Goal: Task Accomplishment & Management: Complete application form

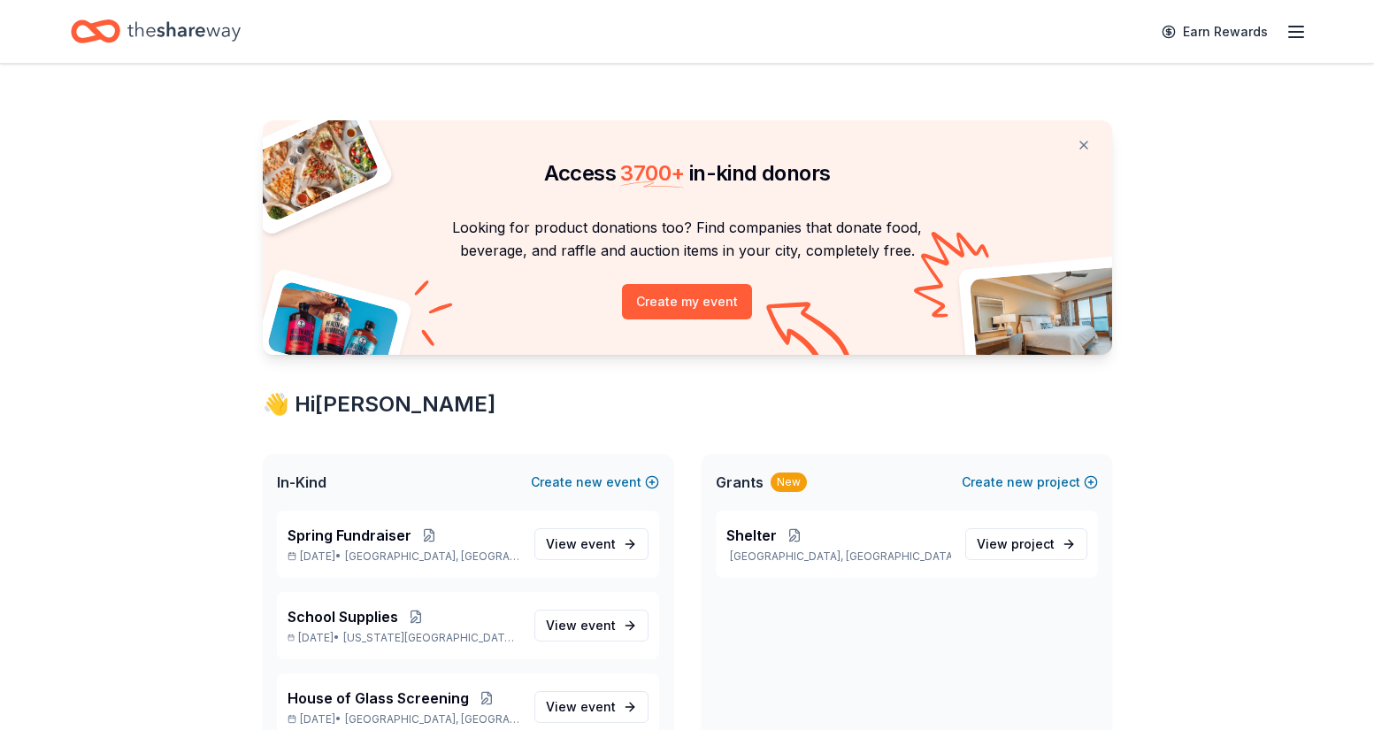
click at [1293, 40] on icon "button" at bounding box center [1296, 31] width 21 height 21
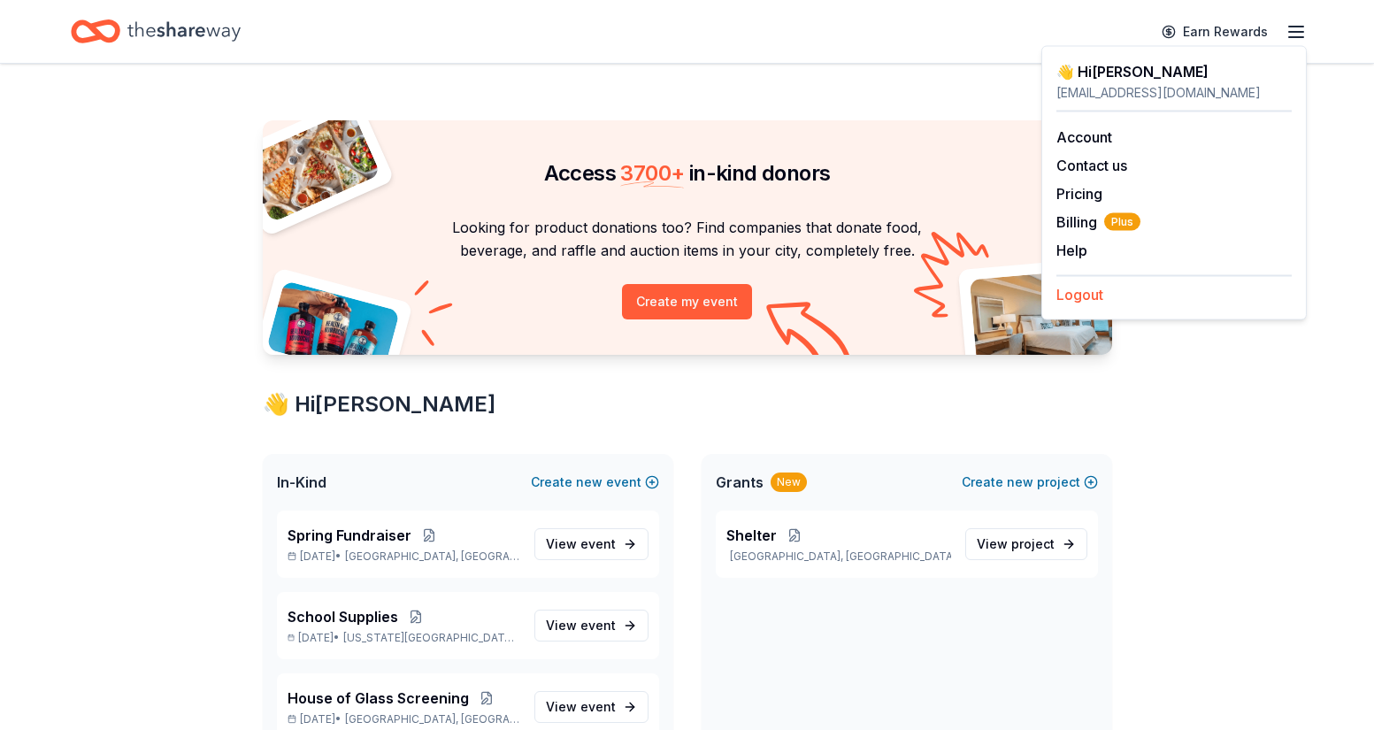
click at [1082, 295] on button "Logout" at bounding box center [1080, 294] width 47 height 21
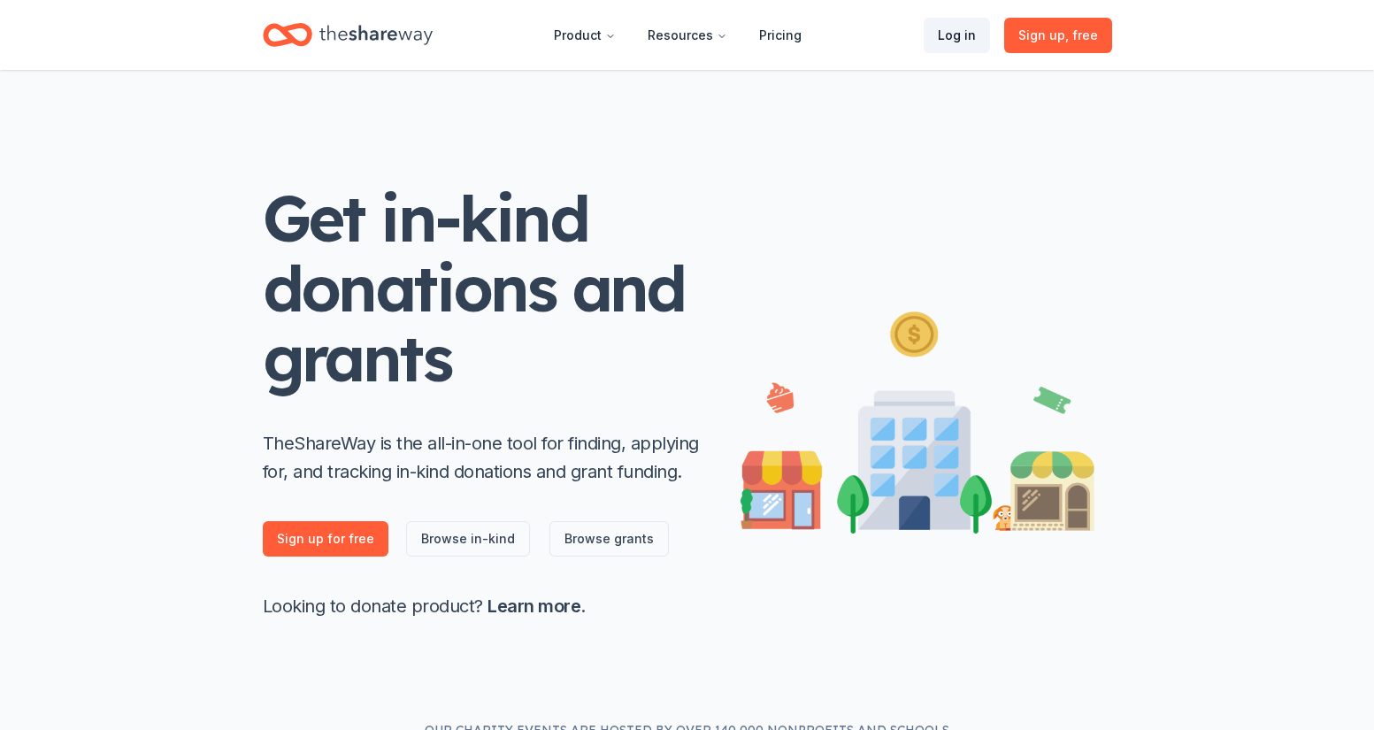
click at [956, 39] on link "Log in" at bounding box center [957, 35] width 66 height 35
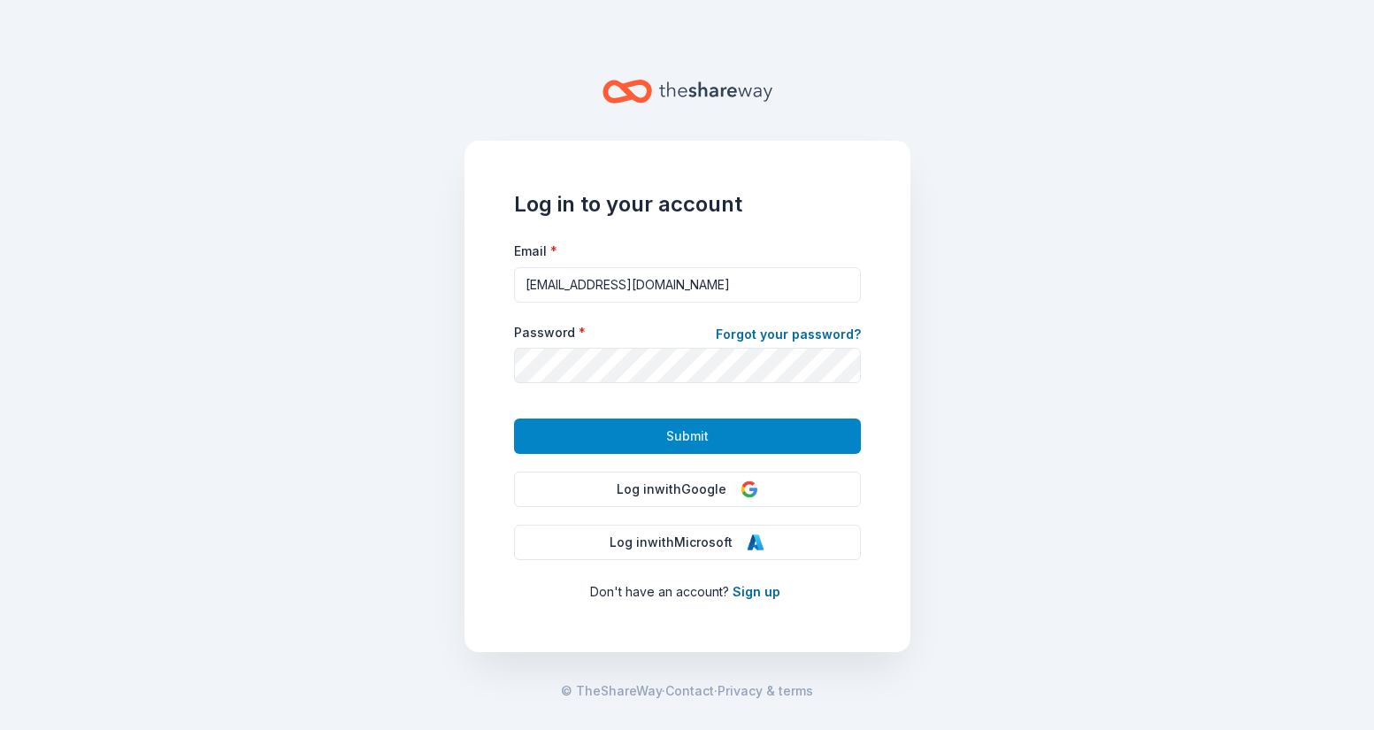
click at [704, 449] on button "Submit" at bounding box center [687, 436] width 347 height 35
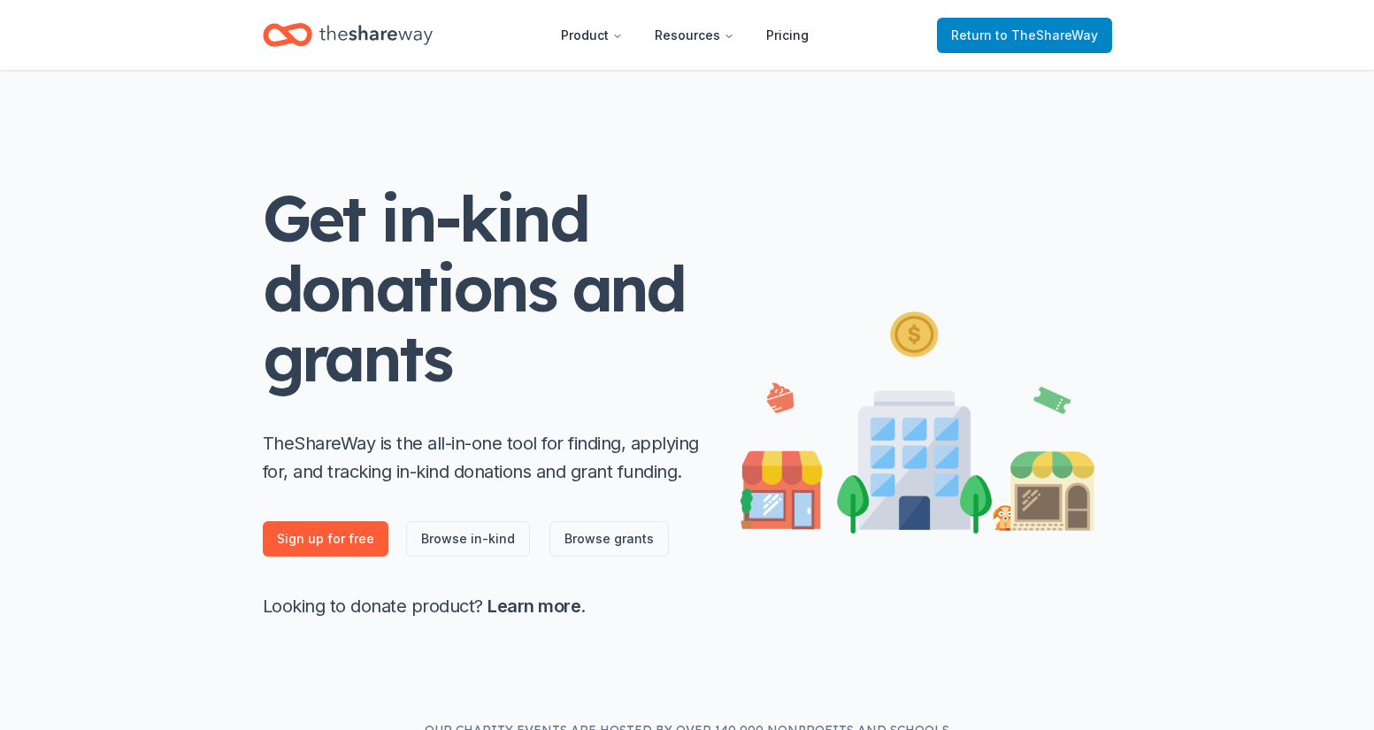
click at [1035, 39] on span "to TheShareWay" at bounding box center [1047, 34] width 103 height 15
click at [1005, 39] on span "to TheShareWay" at bounding box center [1047, 34] width 103 height 15
click at [1001, 33] on span "to TheShareWay" at bounding box center [1047, 34] width 103 height 15
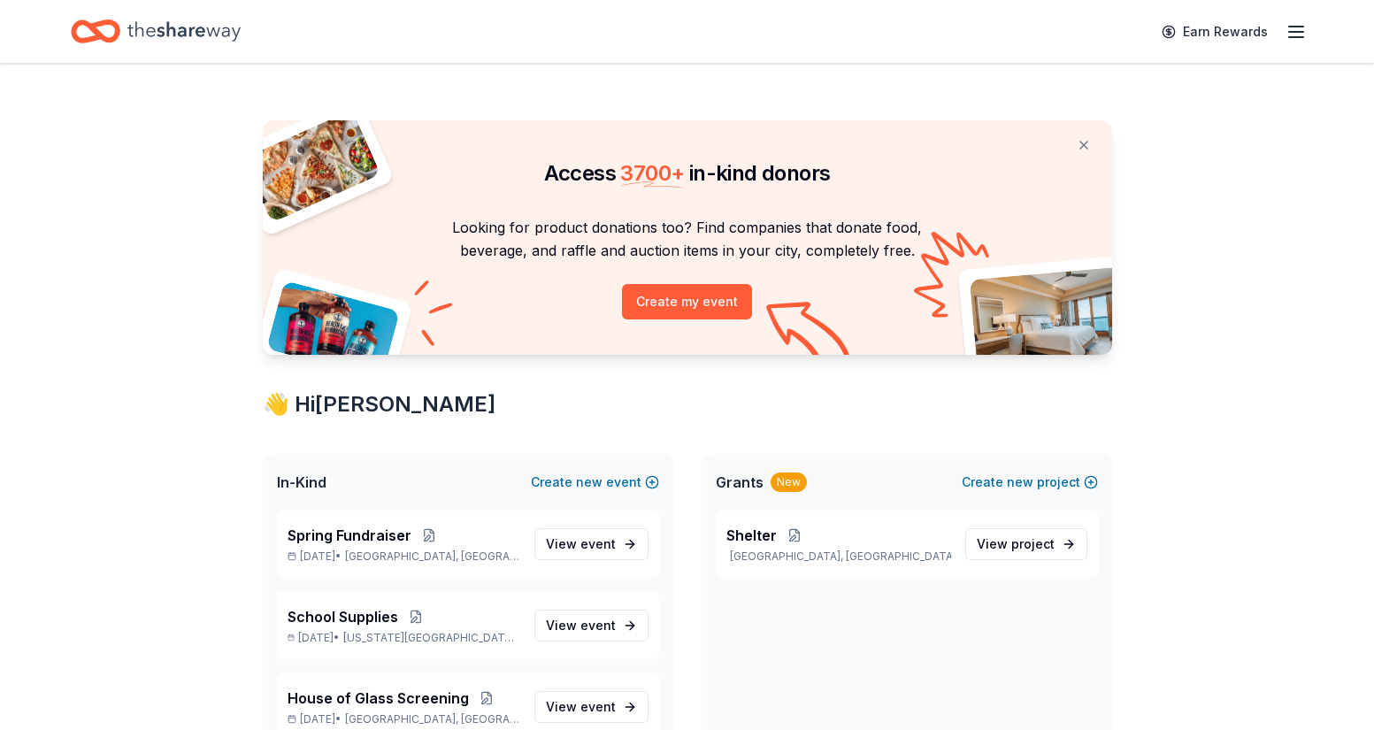
click at [404, 38] on div "Earn Rewards" at bounding box center [687, 32] width 1233 height 42
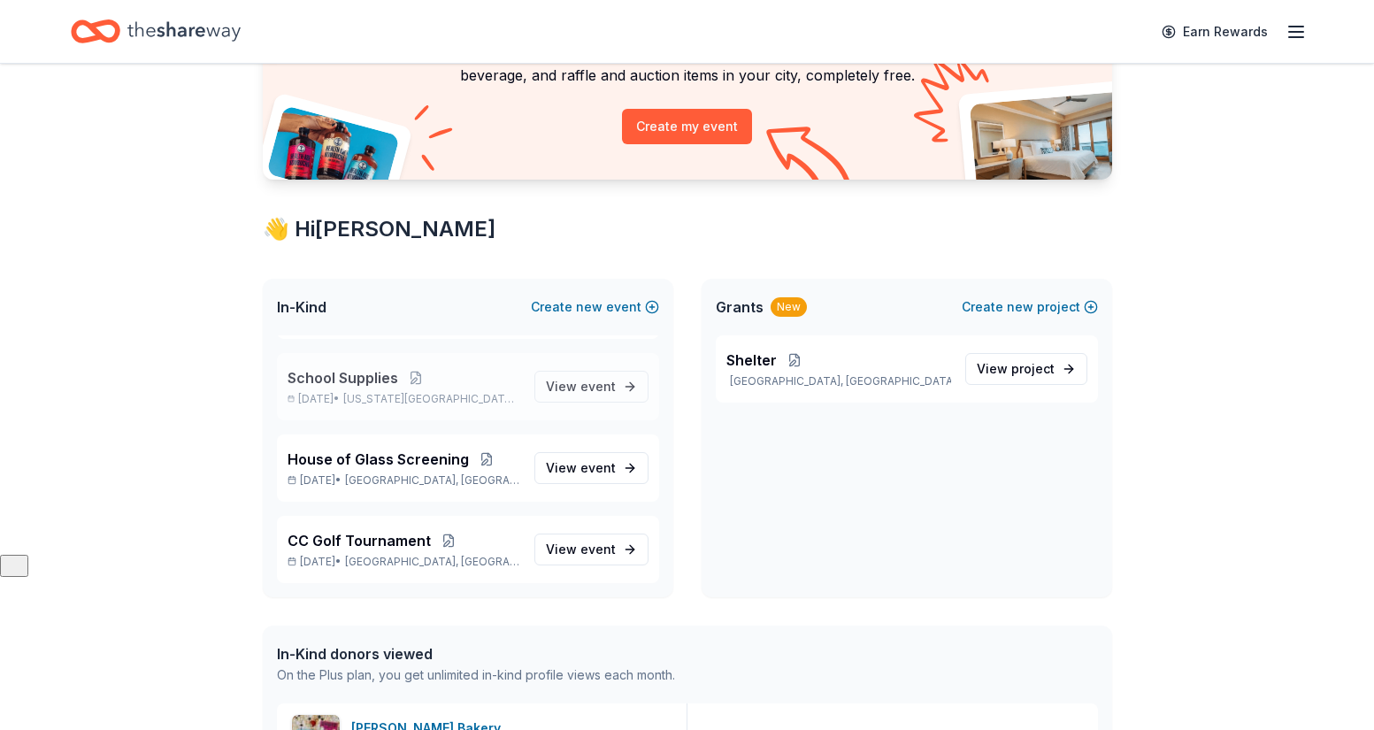
scroll to position [240, 0]
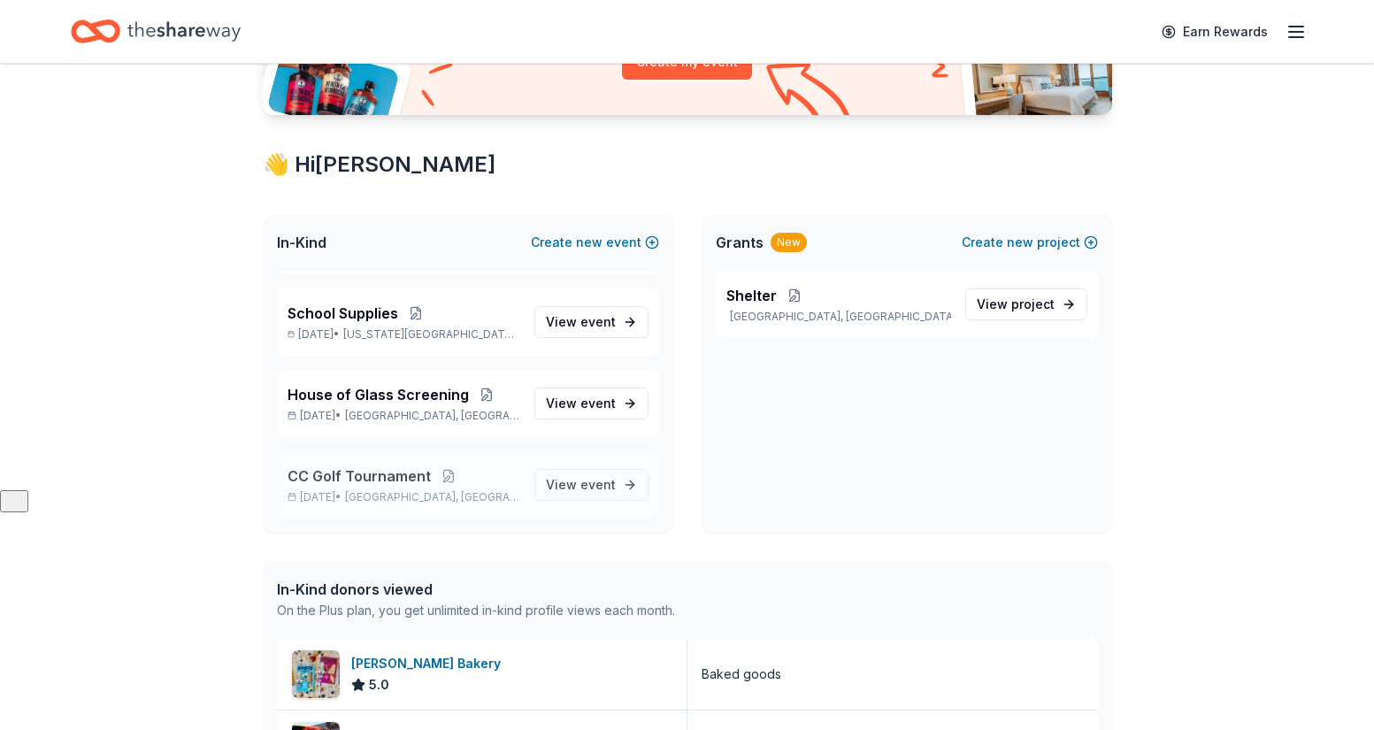
click at [361, 475] on span "CC Golf Tournament" at bounding box center [359, 475] width 143 height 21
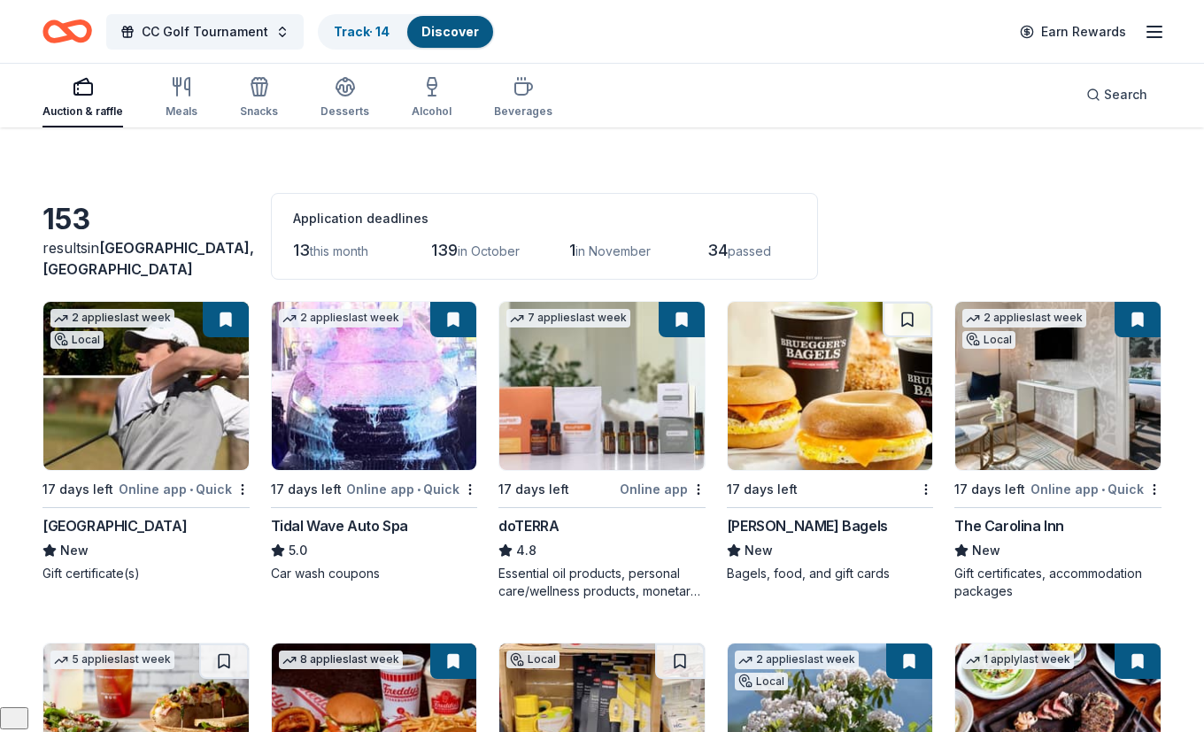
scroll to position [26, 0]
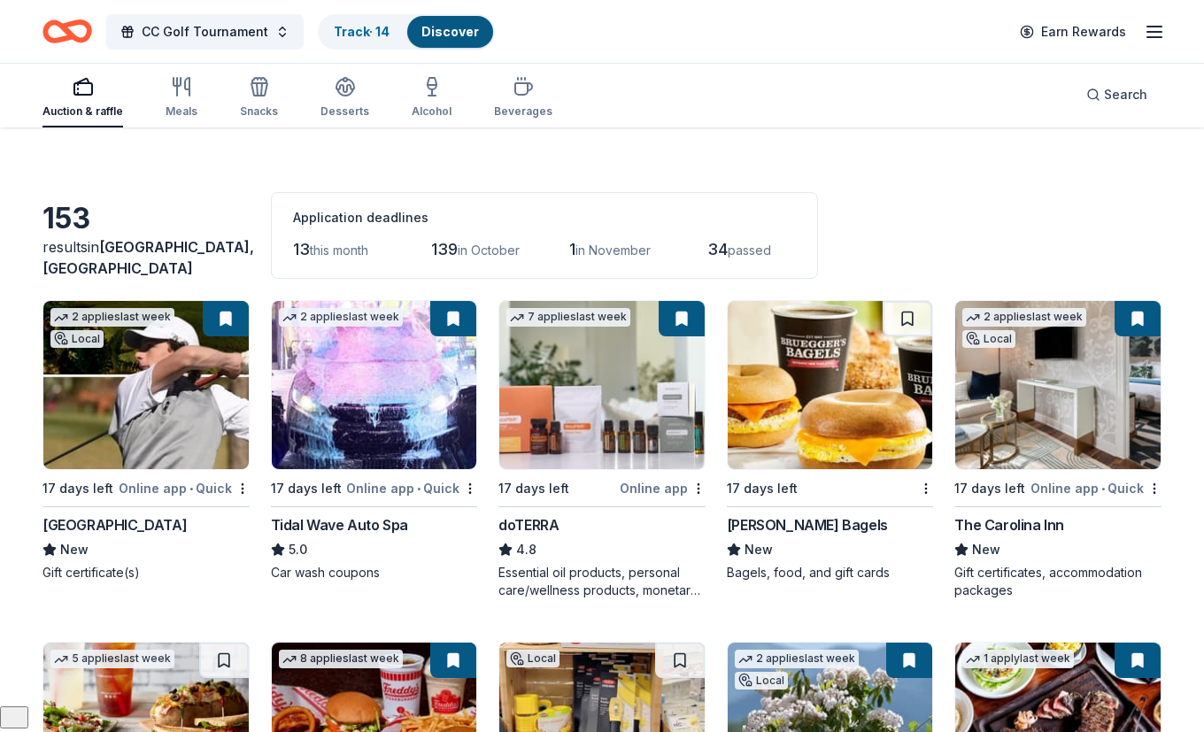
click at [813, 369] on img at bounding box center [829, 385] width 205 height 168
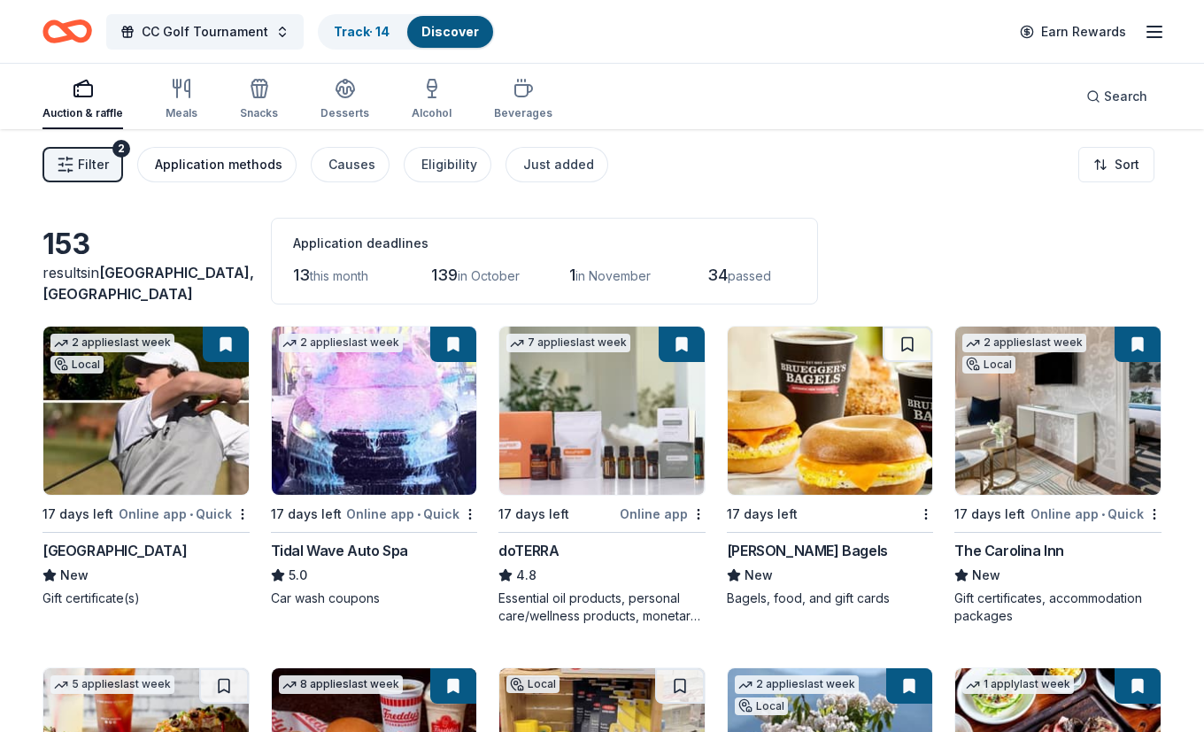
click at [260, 152] on button "Application methods" at bounding box center [216, 164] width 159 height 35
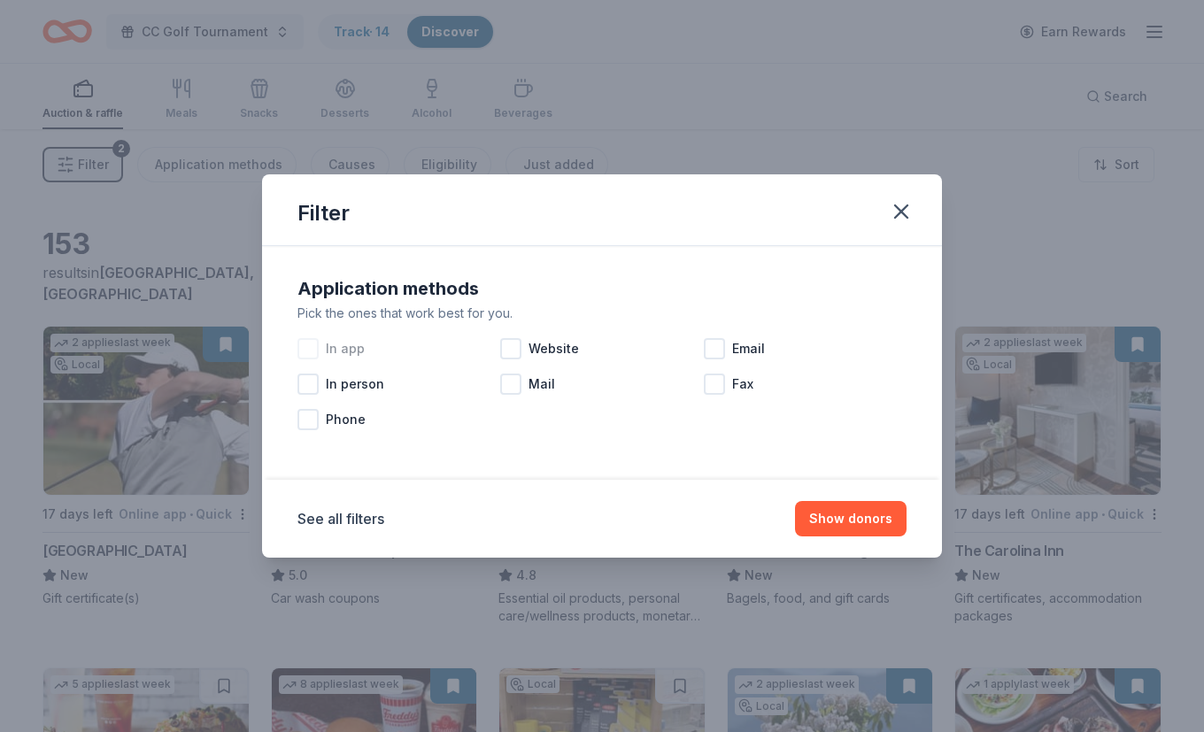
click at [311, 347] on div at bounding box center [307, 348] width 21 height 21
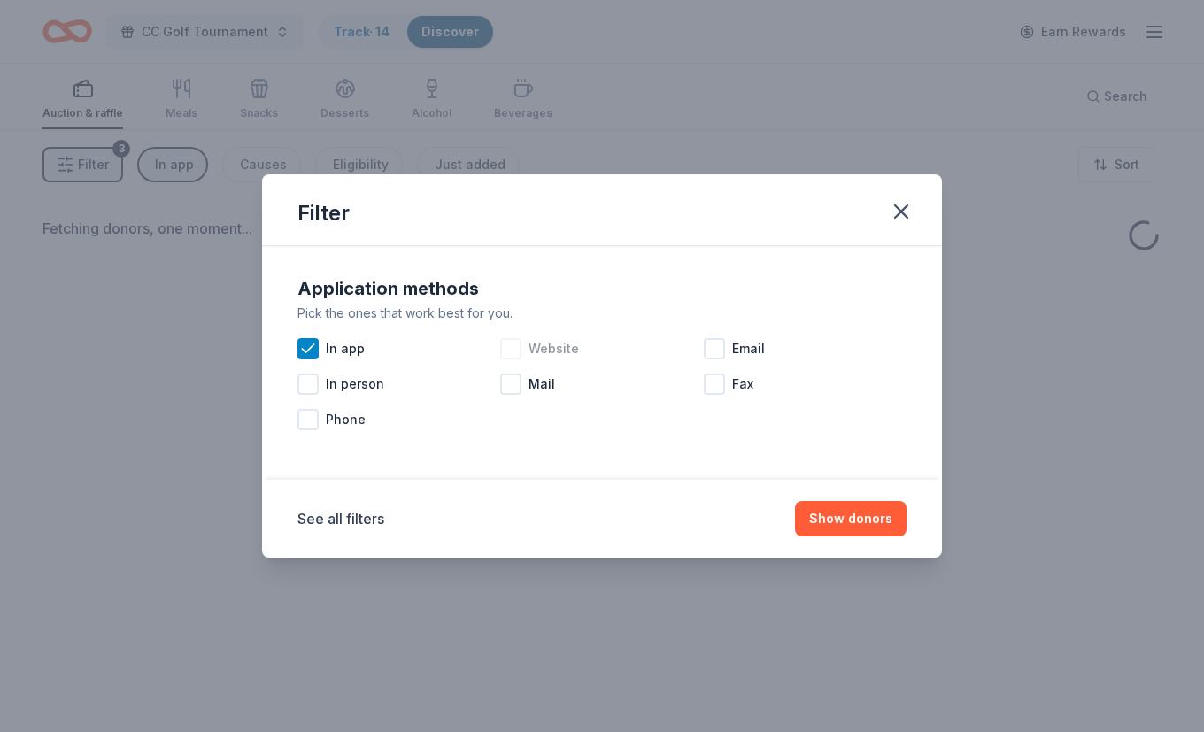
click at [509, 345] on div at bounding box center [510, 348] width 21 height 21
click at [512, 378] on div at bounding box center [510, 383] width 21 height 21
click at [714, 384] on div at bounding box center [714, 383] width 21 height 21
click at [719, 342] on div at bounding box center [714, 348] width 21 height 21
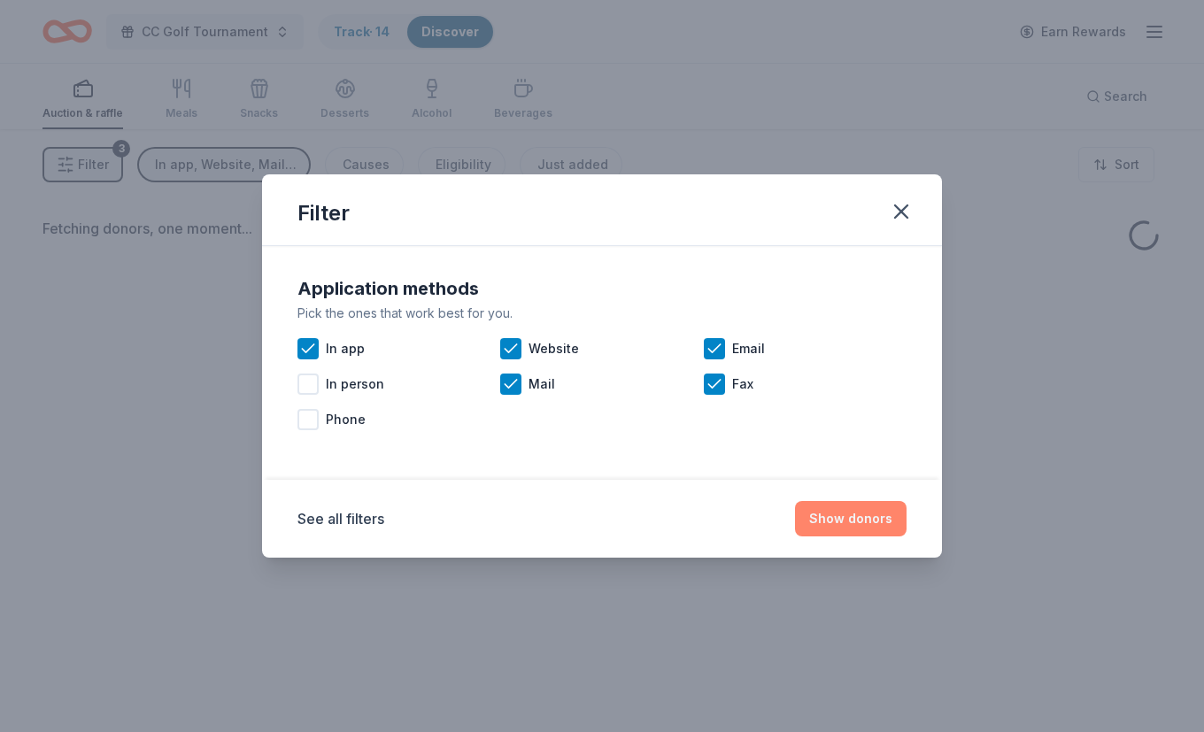
click at [822, 518] on button "Show donors" at bounding box center [851, 518] width 112 height 35
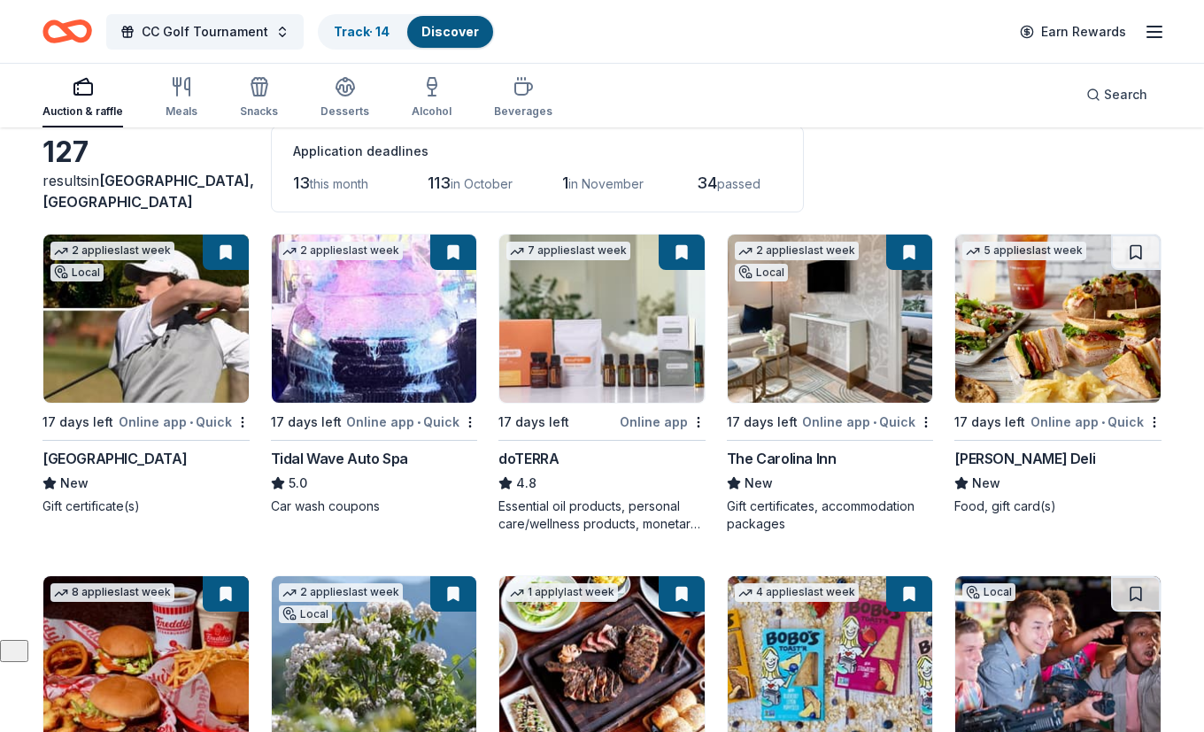
scroll to position [94, 0]
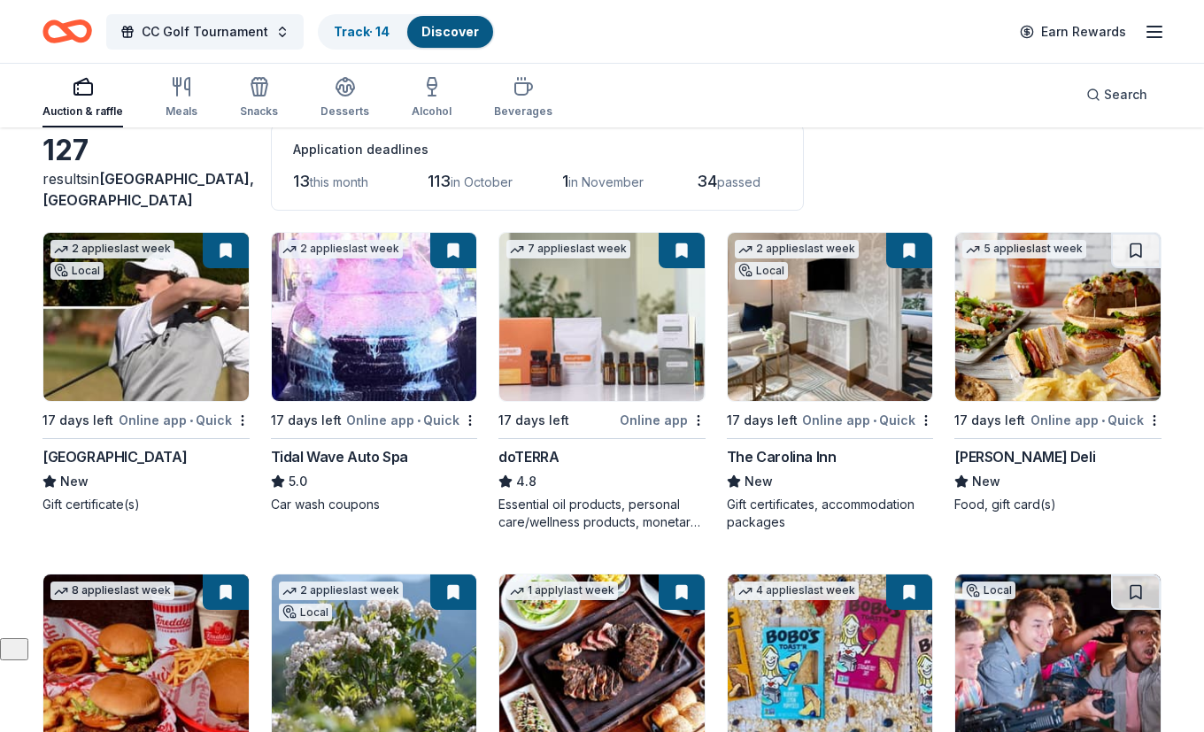
click at [1050, 339] on img at bounding box center [1057, 317] width 205 height 168
click at [356, 31] on link "Track · 15" at bounding box center [361, 31] width 55 height 15
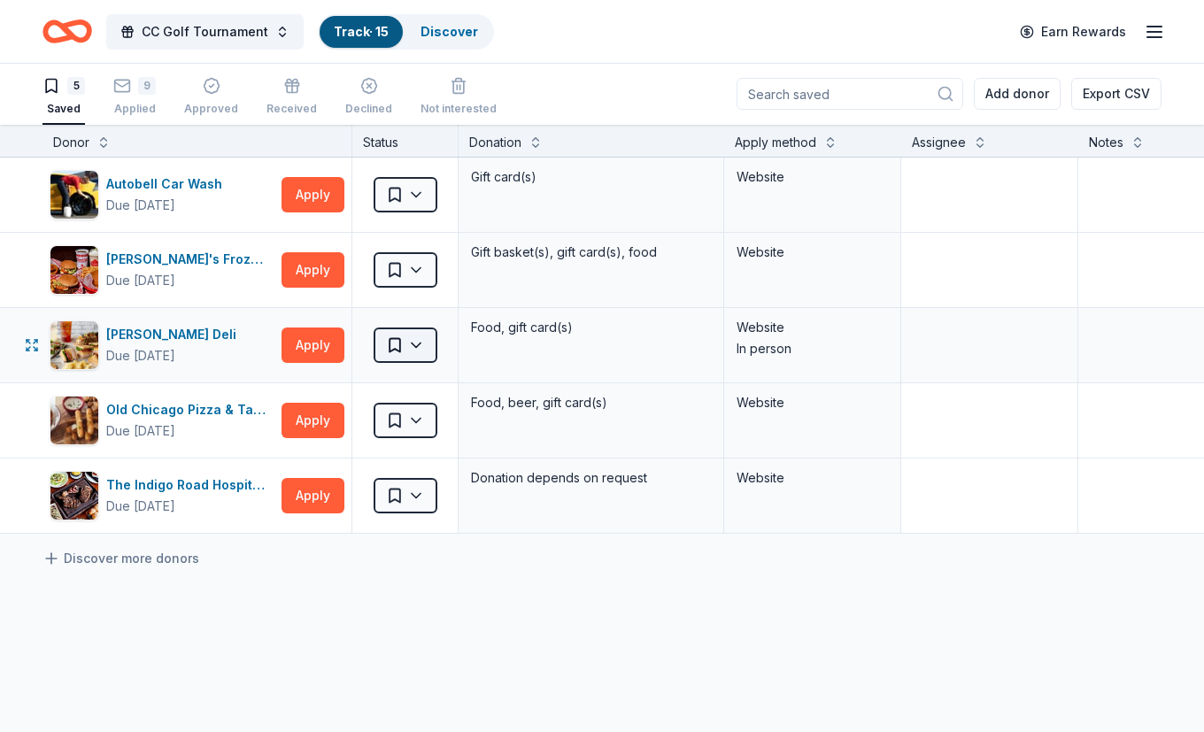
click at [410, 336] on html "CC Golf Tournament Track · 15 Discover Earn Rewards 5 Saved 9 Applied Approved …" at bounding box center [602, 365] width 1204 height 732
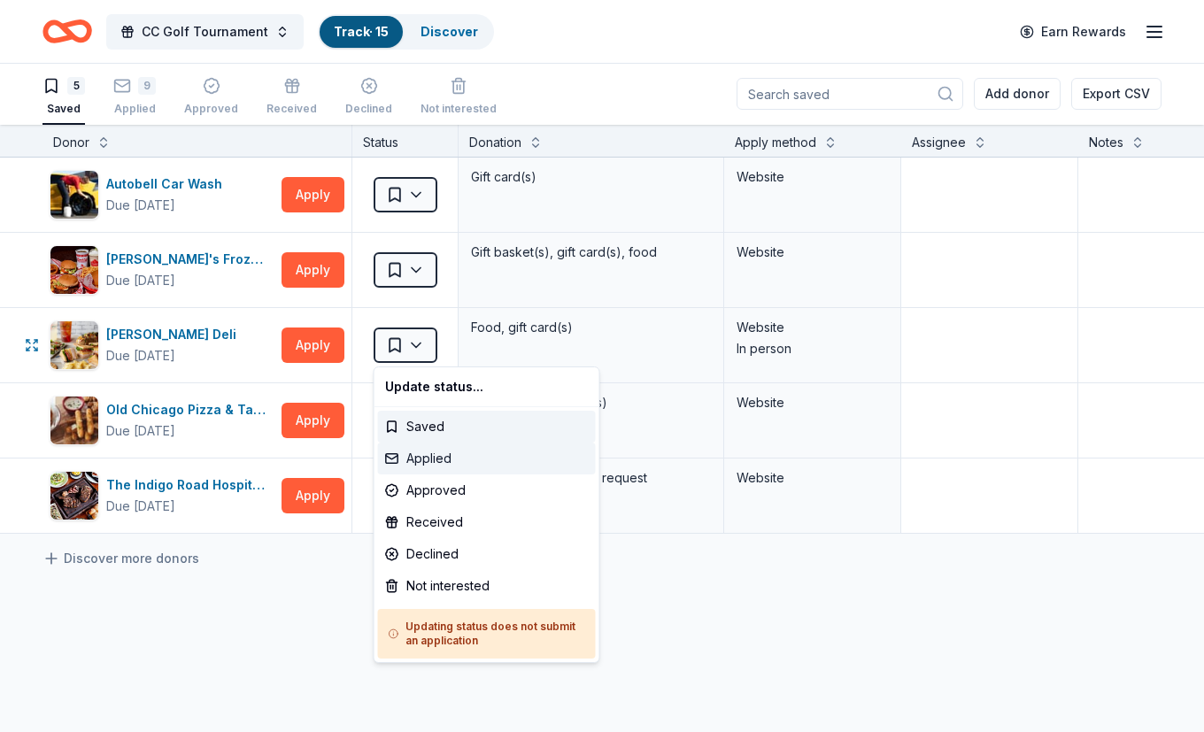
click at [429, 458] on div "Applied" at bounding box center [487, 458] width 218 height 32
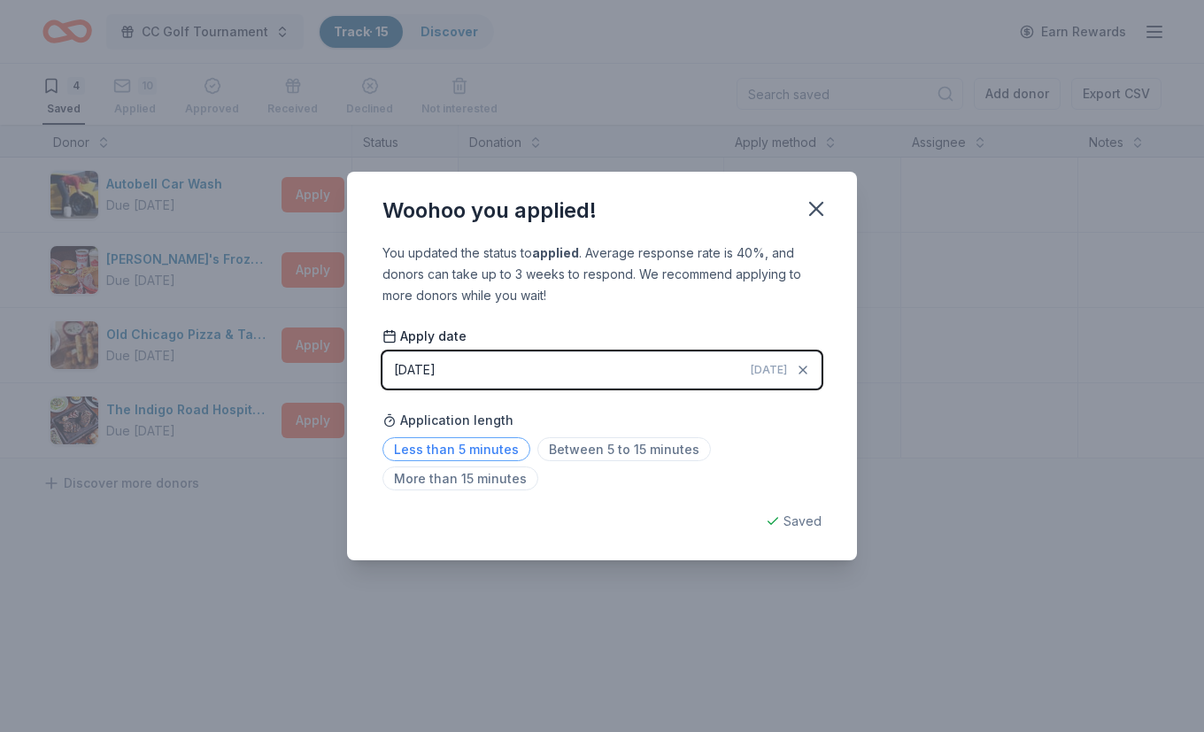
click at [486, 445] on span "Less than 5 minutes" at bounding box center [456, 449] width 148 height 24
click at [816, 210] on icon "button" at bounding box center [816, 209] width 12 height 12
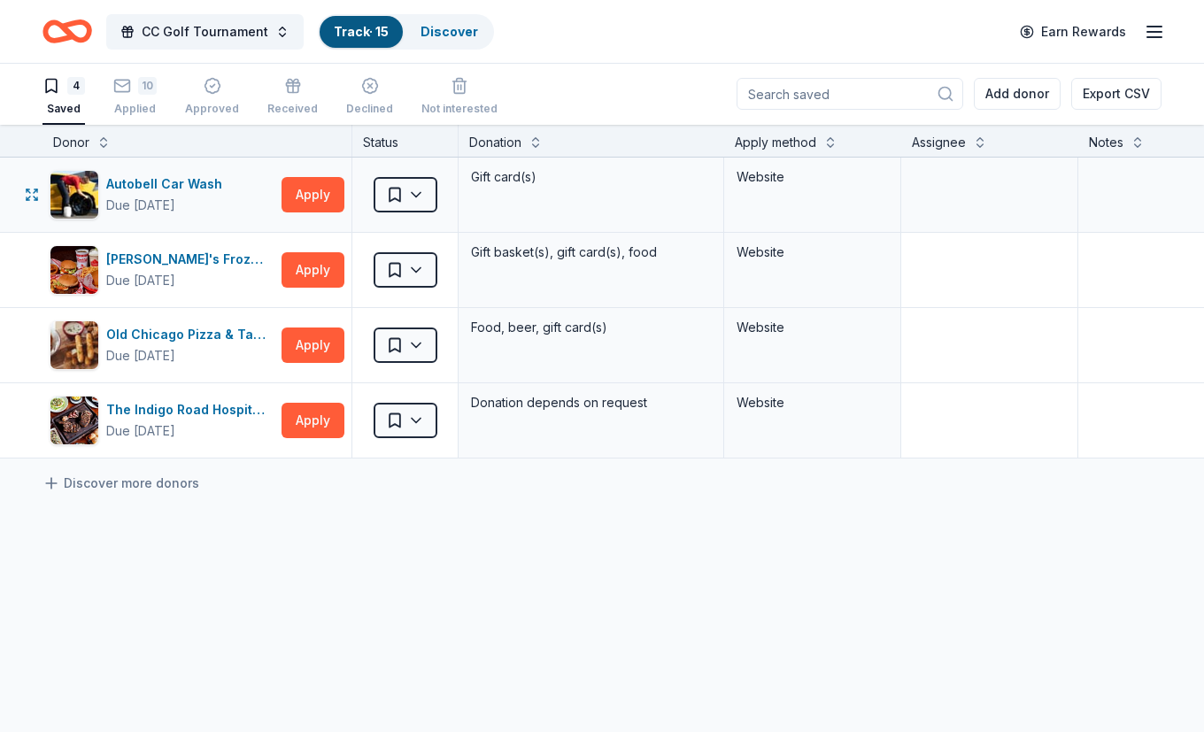
scroll to position [0, 0]
click at [150, 86] on div "10" at bounding box center [147, 77] width 19 height 18
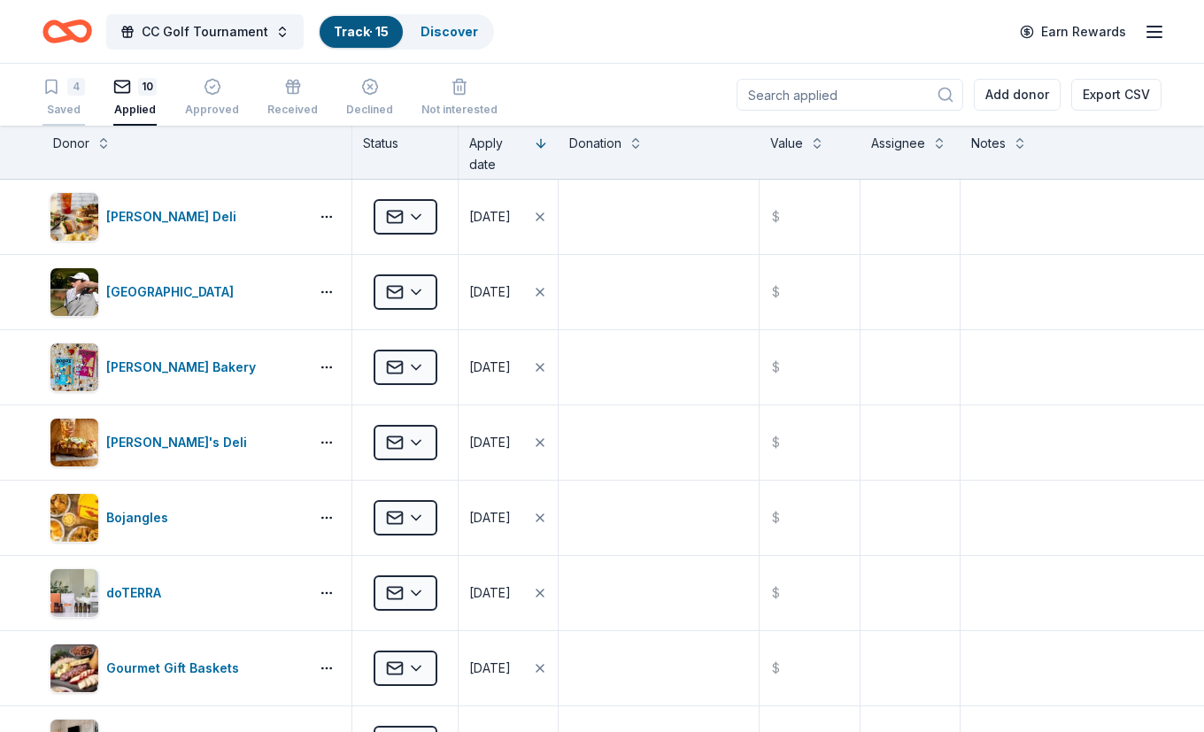
click at [68, 99] on div "4 Saved" at bounding box center [63, 97] width 42 height 39
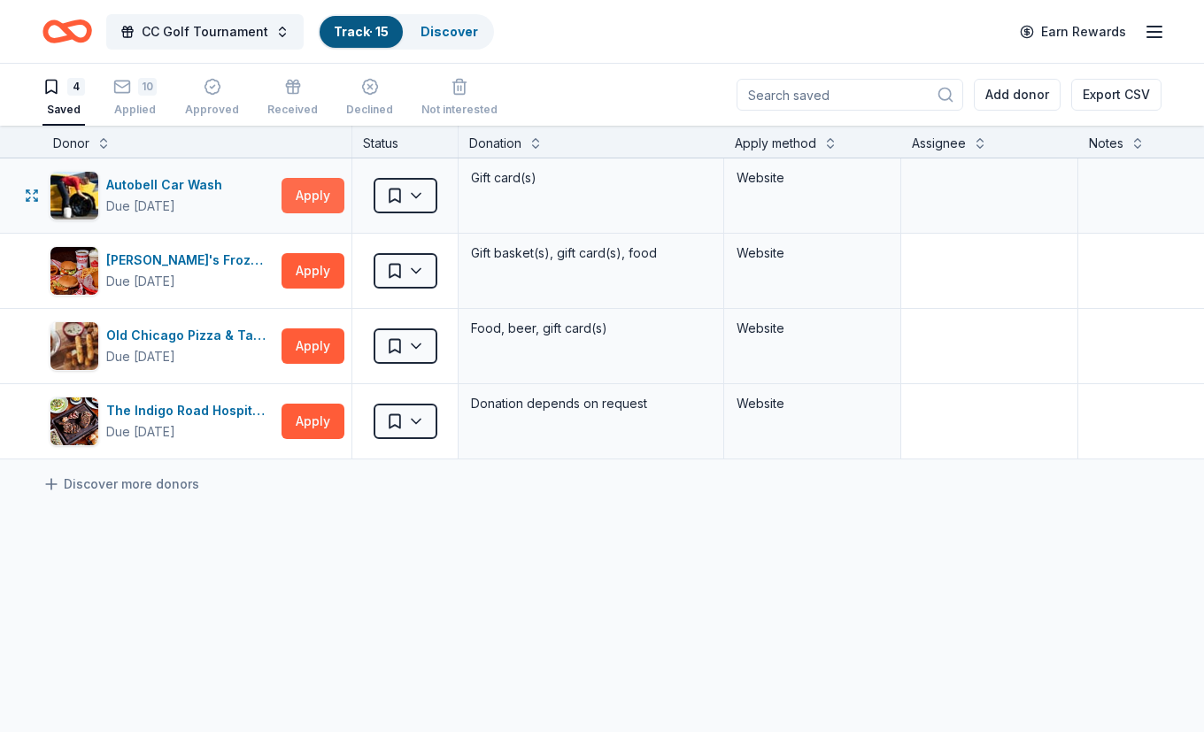
click at [321, 192] on button "Apply" at bounding box center [312, 195] width 63 height 35
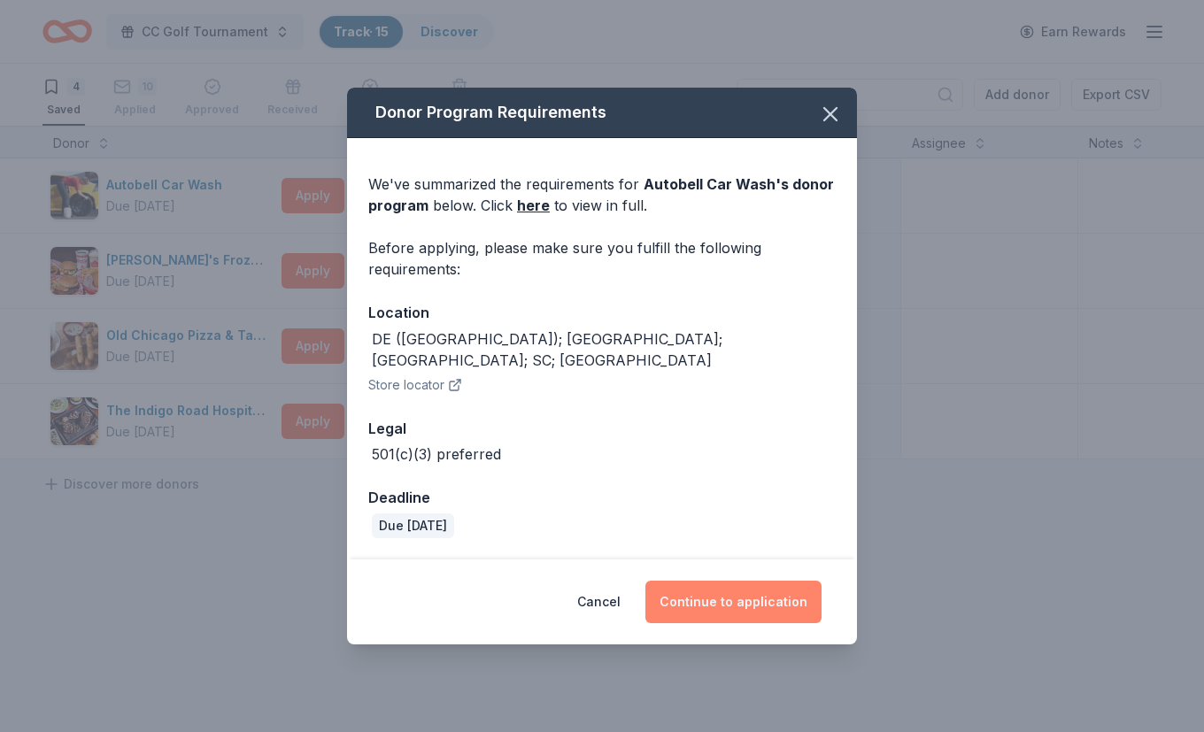
click at [727, 589] on button "Continue to application" at bounding box center [733, 602] width 176 height 42
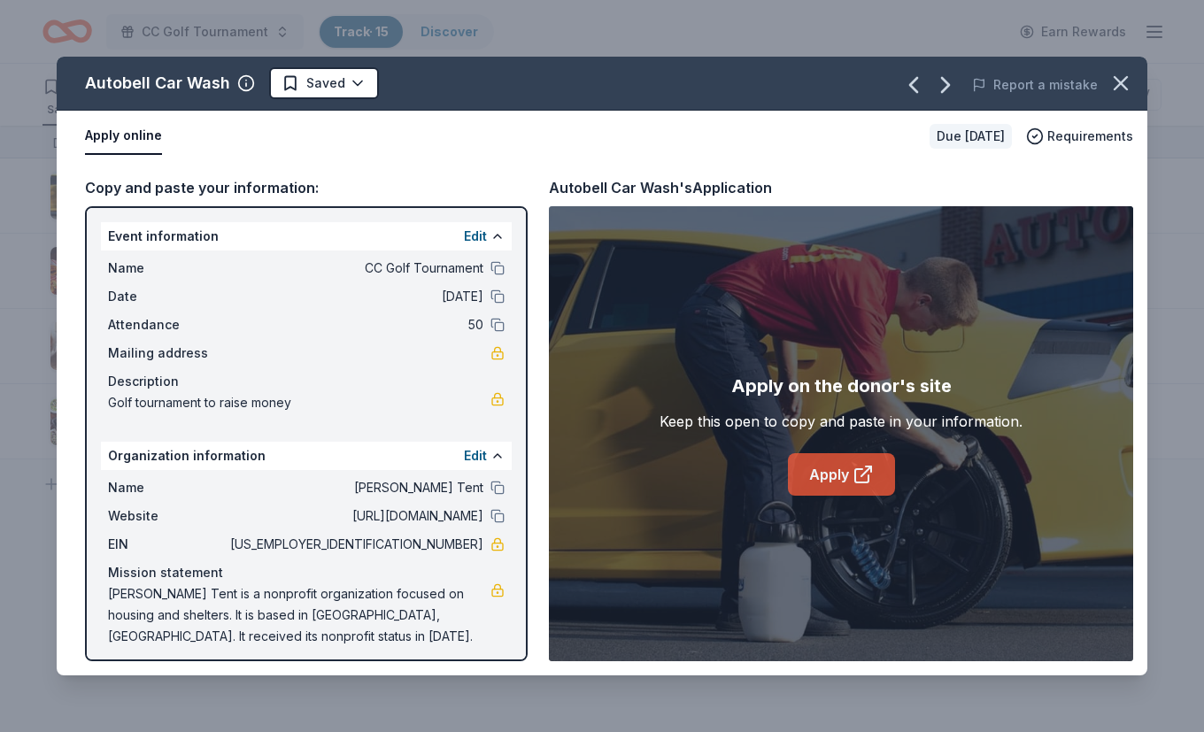
click at [840, 488] on link "Apply" at bounding box center [841, 474] width 107 height 42
click at [857, 470] on icon at bounding box center [862, 474] width 21 height 21
click at [1128, 83] on icon "button" at bounding box center [1120, 83] width 25 height 25
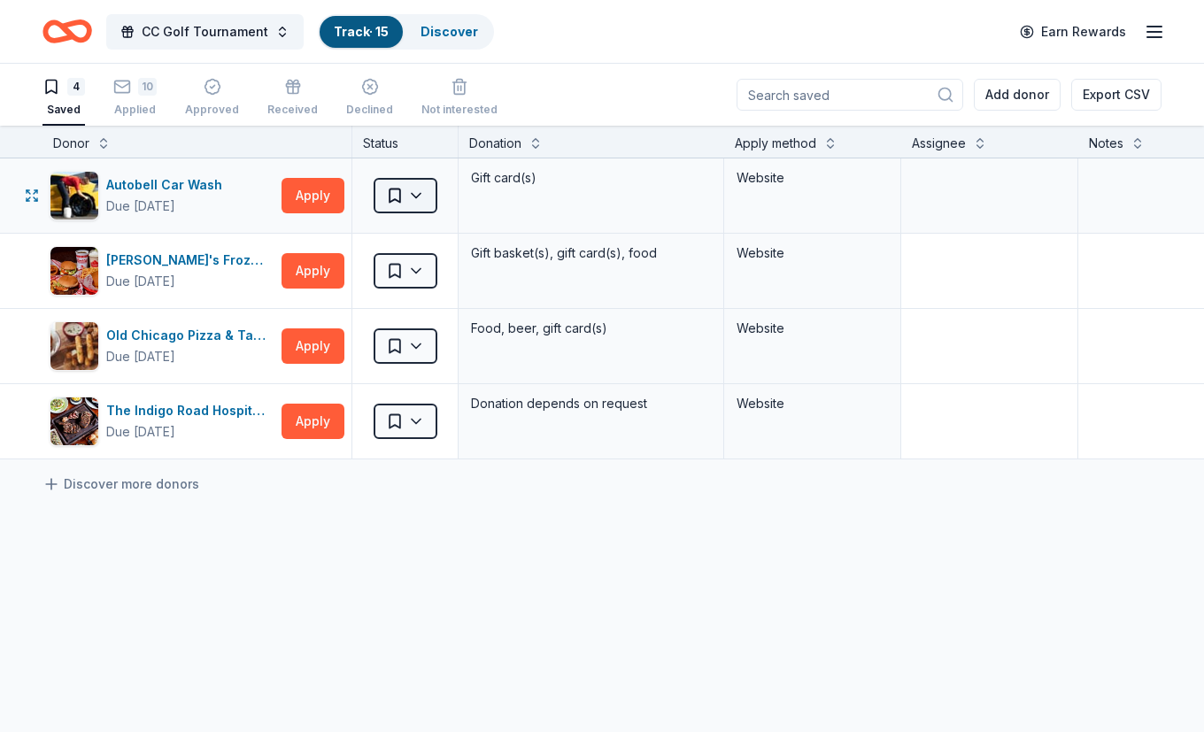
click at [407, 196] on html "CC Golf Tournament Track · 15 Discover Earn Rewards 4 Saved 10 Applied Approved…" at bounding box center [602, 366] width 1204 height 732
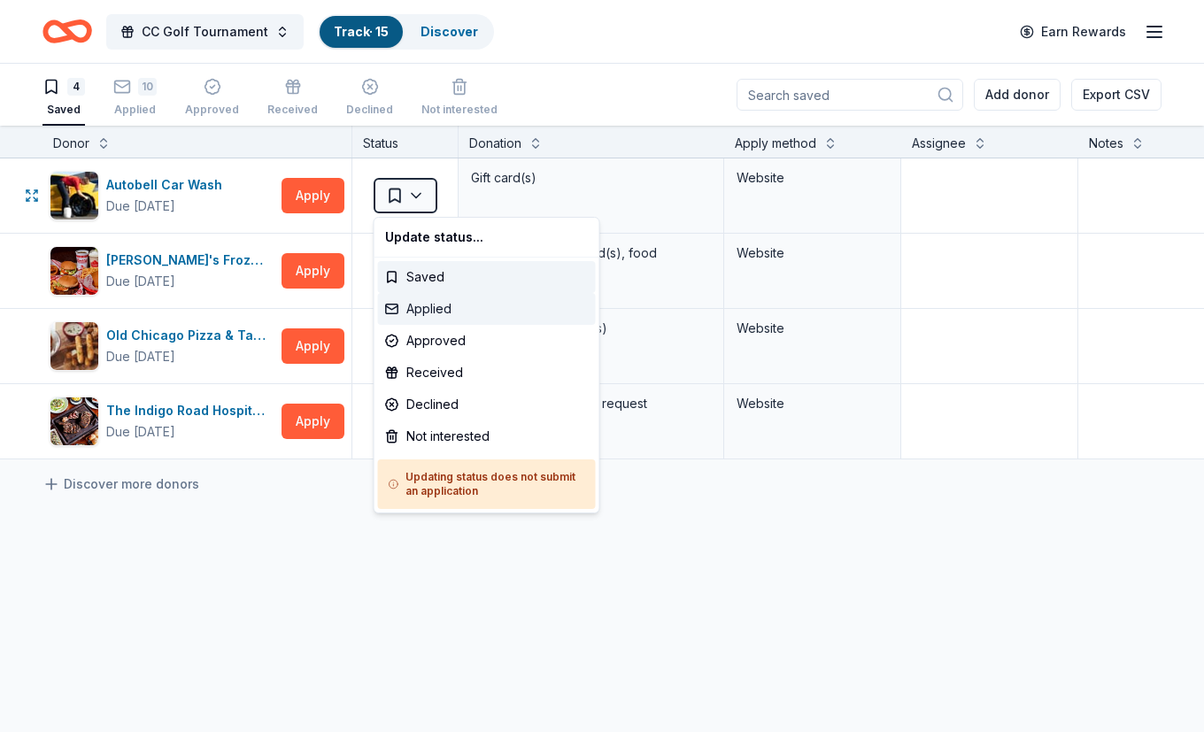
click at [427, 302] on div "Applied" at bounding box center [487, 309] width 218 height 32
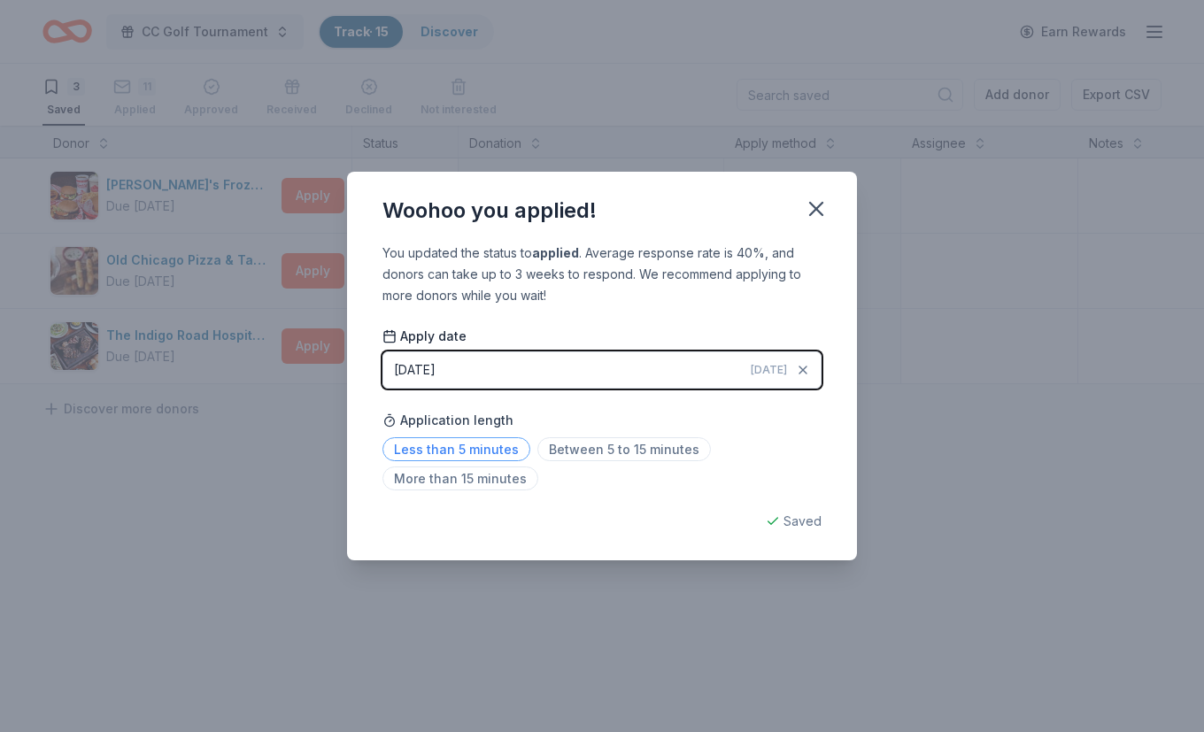
click at [457, 448] on span "Less than 5 minutes" at bounding box center [456, 449] width 148 height 24
click at [809, 212] on icon "button" at bounding box center [816, 208] width 25 height 25
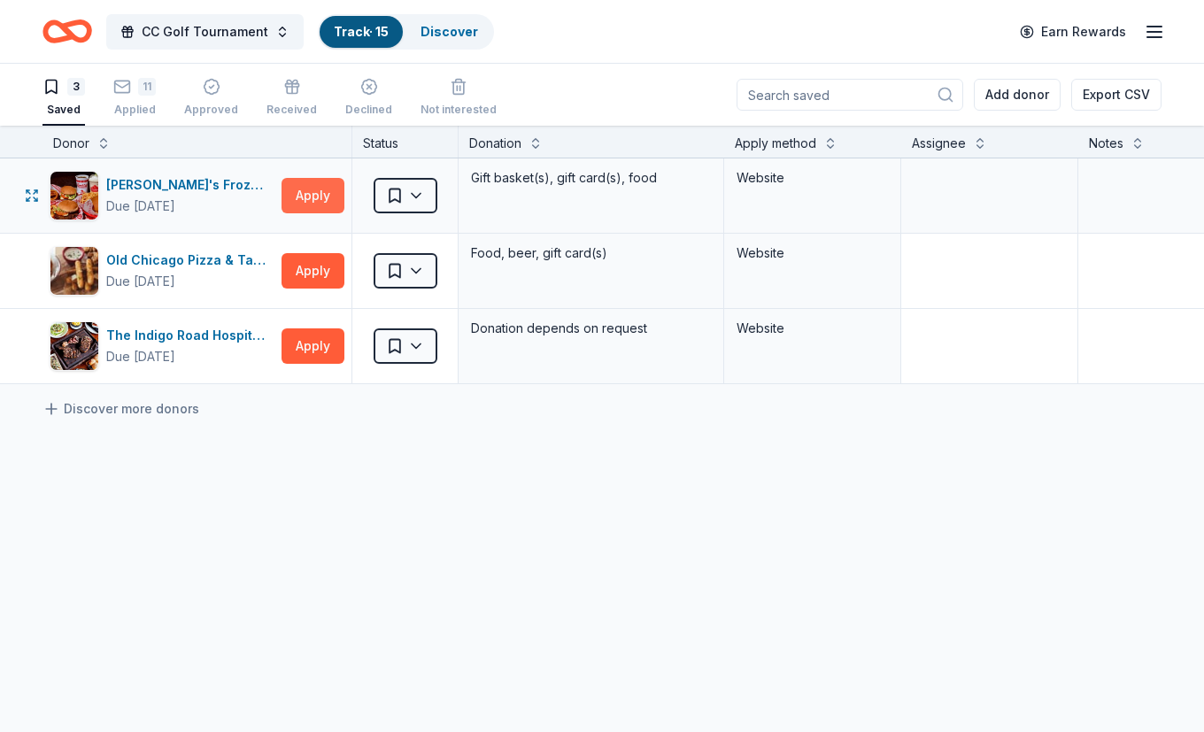
click at [315, 194] on button "Apply" at bounding box center [312, 195] width 63 height 35
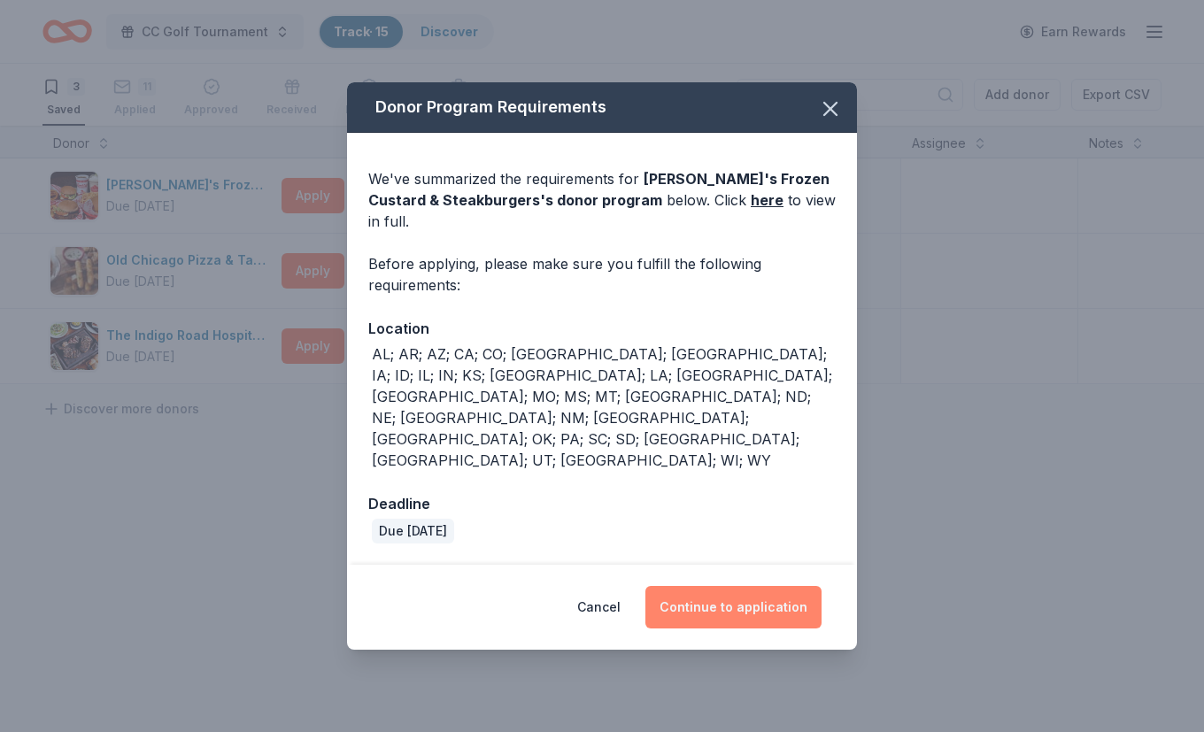
click at [742, 586] on button "Continue to application" at bounding box center [733, 607] width 176 height 42
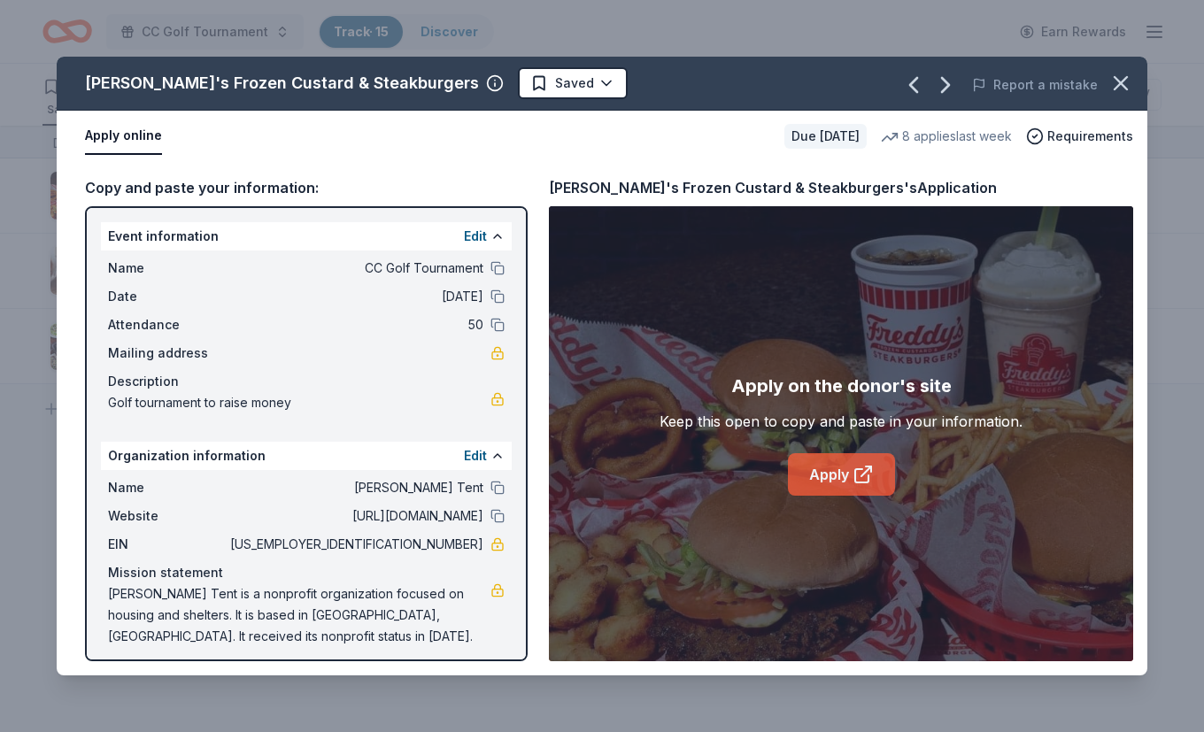
click at [858, 473] on icon at bounding box center [862, 474] width 21 height 21
click at [1122, 85] on icon "button" at bounding box center [1120, 83] width 12 height 12
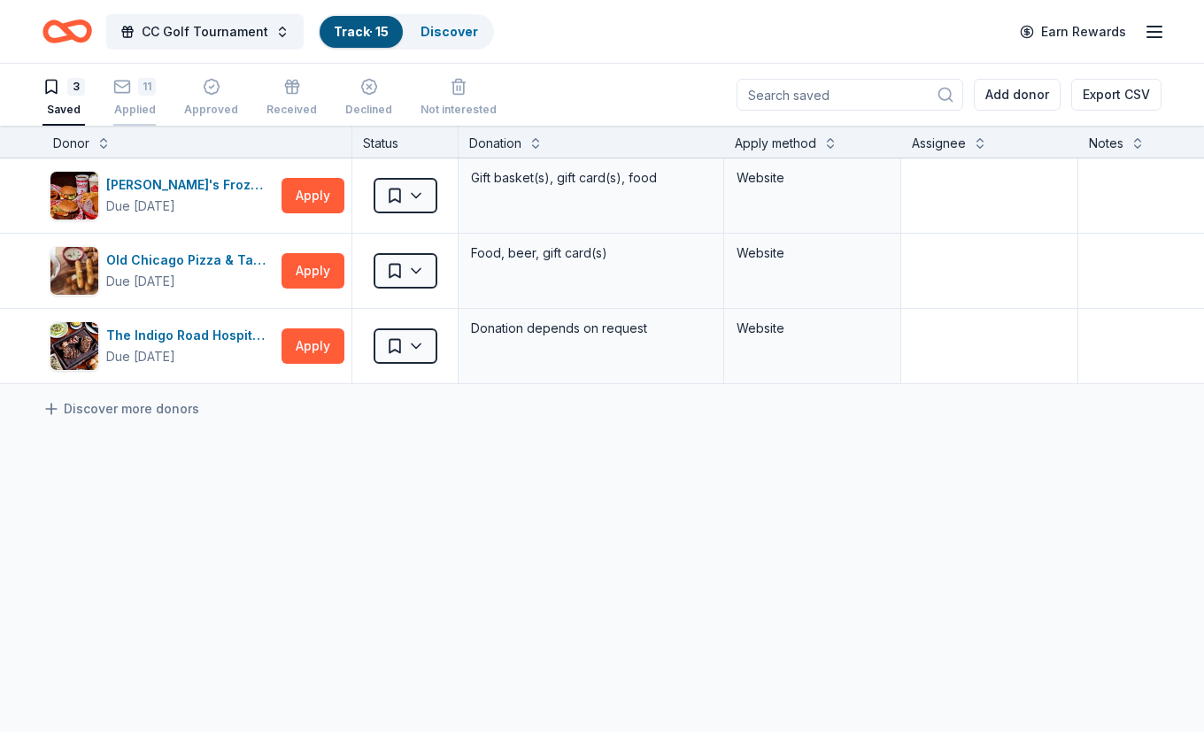
click at [134, 104] on div "Applied" at bounding box center [134, 100] width 42 height 14
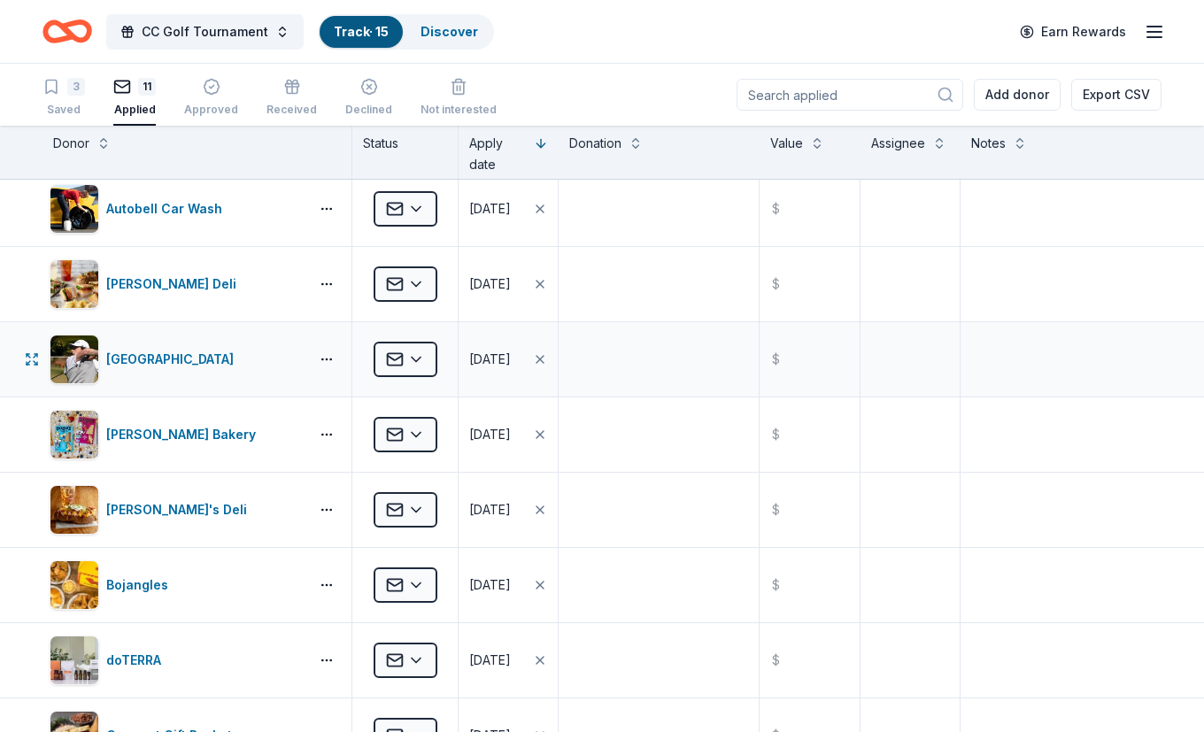
scroll to position [10, 0]
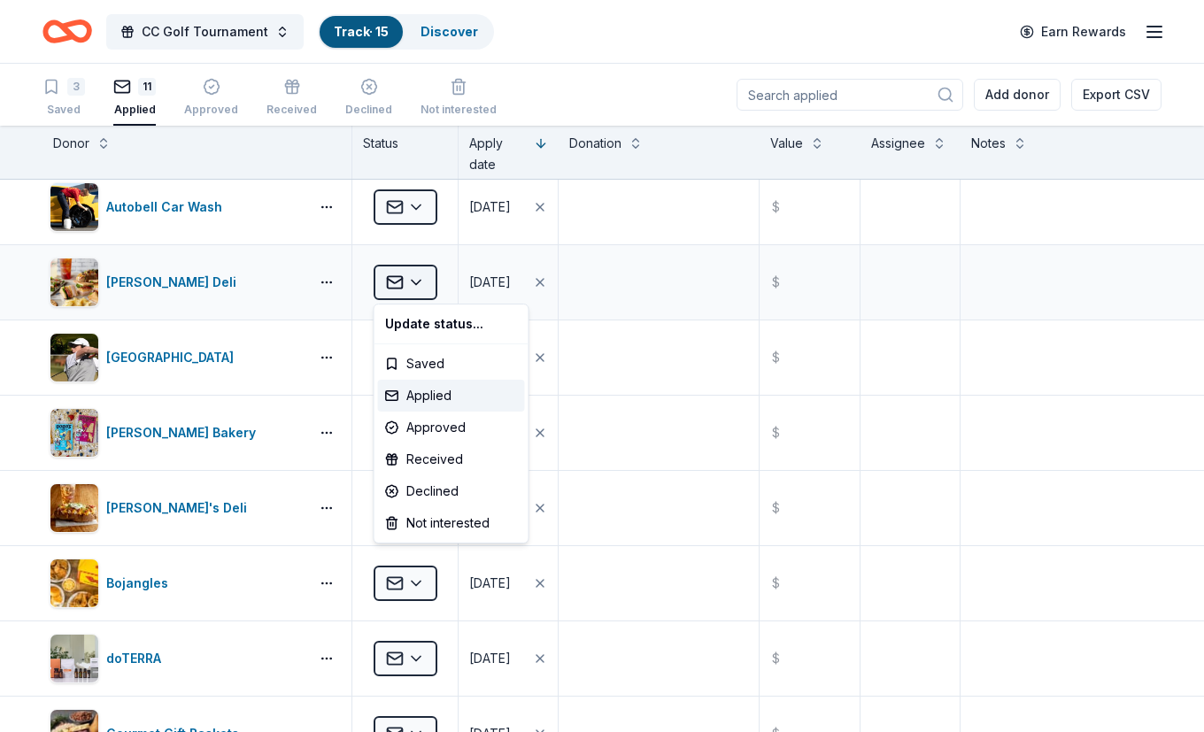
click at [395, 287] on html "CC Golf Tournament Track · 15 Discover Earn Rewards 3 Saved 11 Applied Approved…" at bounding box center [602, 366] width 1204 height 732
click at [426, 484] on div "Declined" at bounding box center [451, 491] width 147 height 32
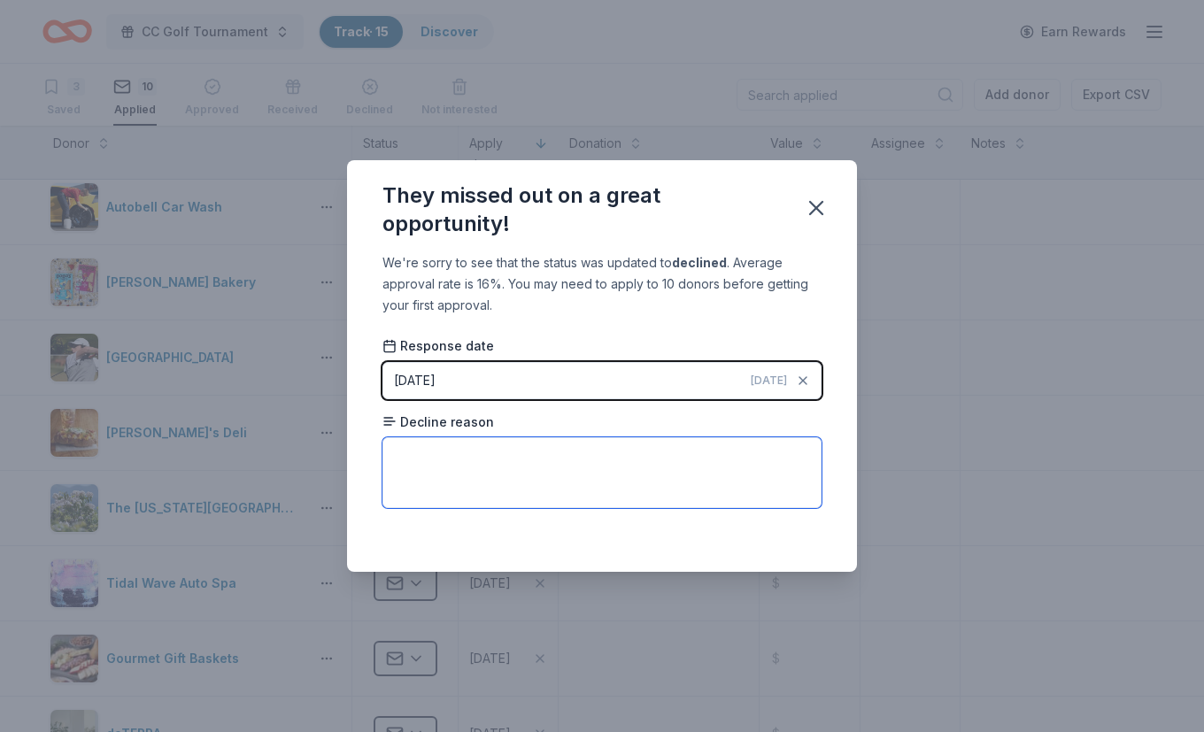
click at [487, 445] on textarea at bounding box center [601, 472] width 439 height 71
type textarea "f"
type textarea "None given"
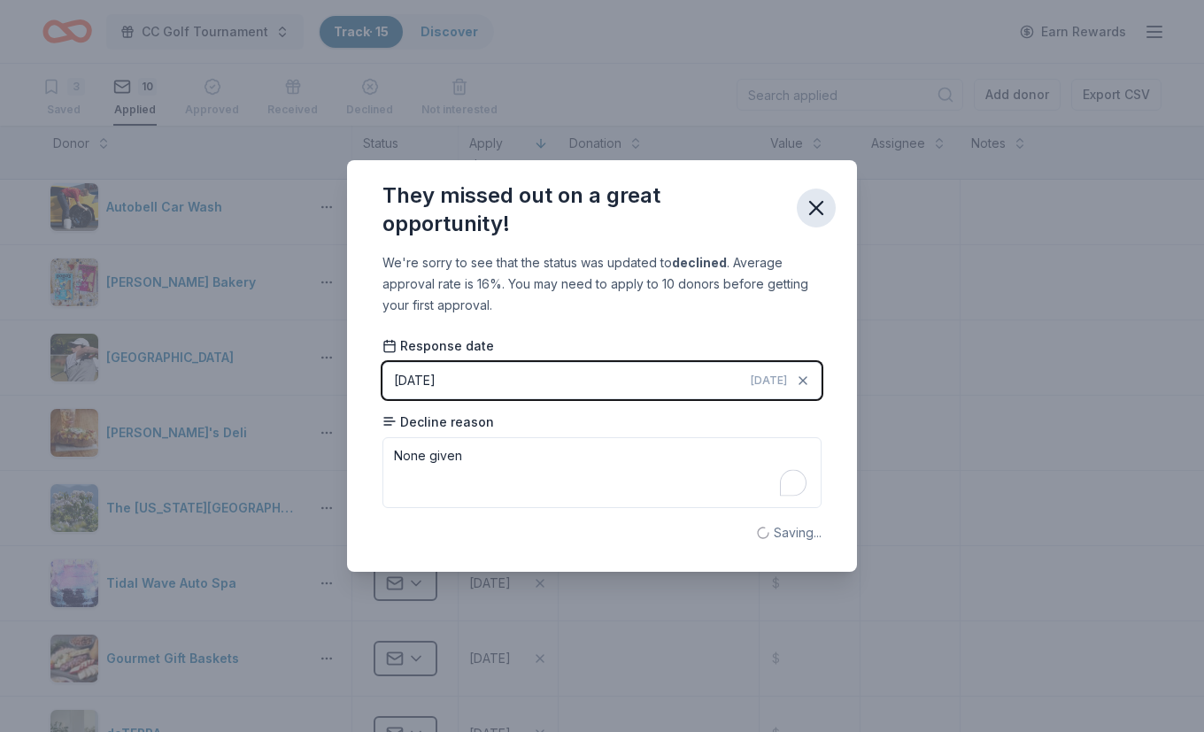
click at [810, 210] on icon "button" at bounding box center [816, 208] width 25 height 25
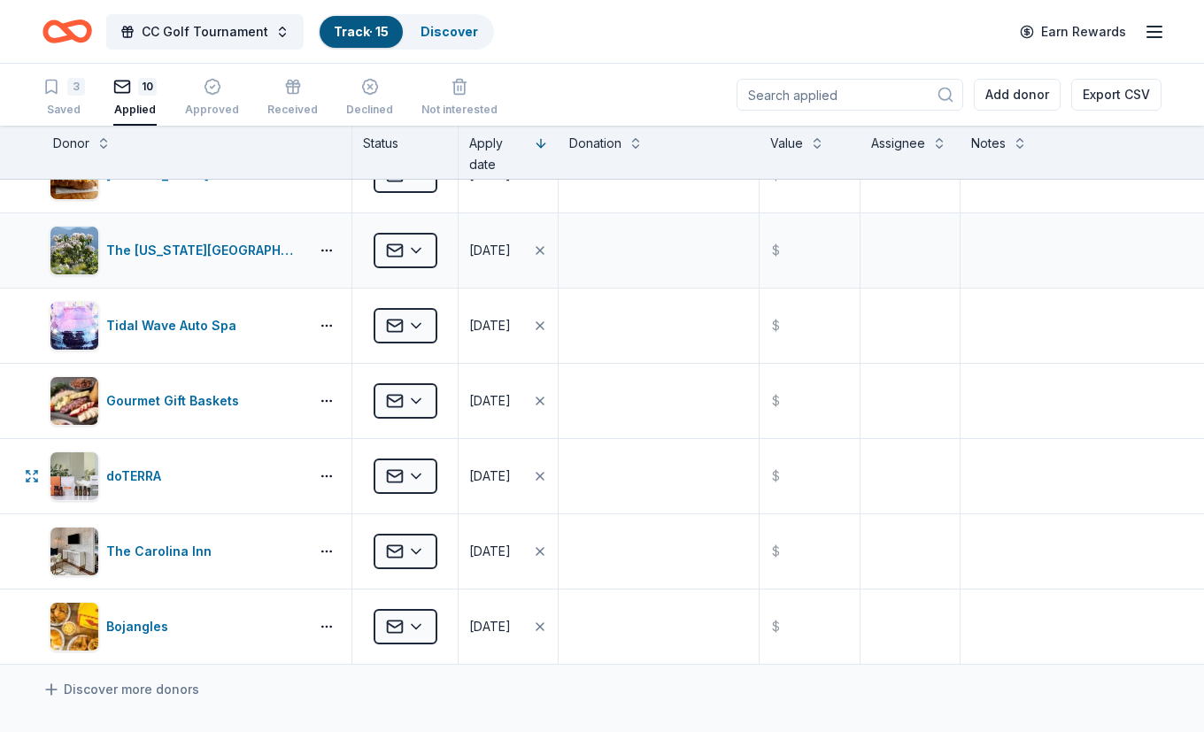
scroll to position [0, 0]
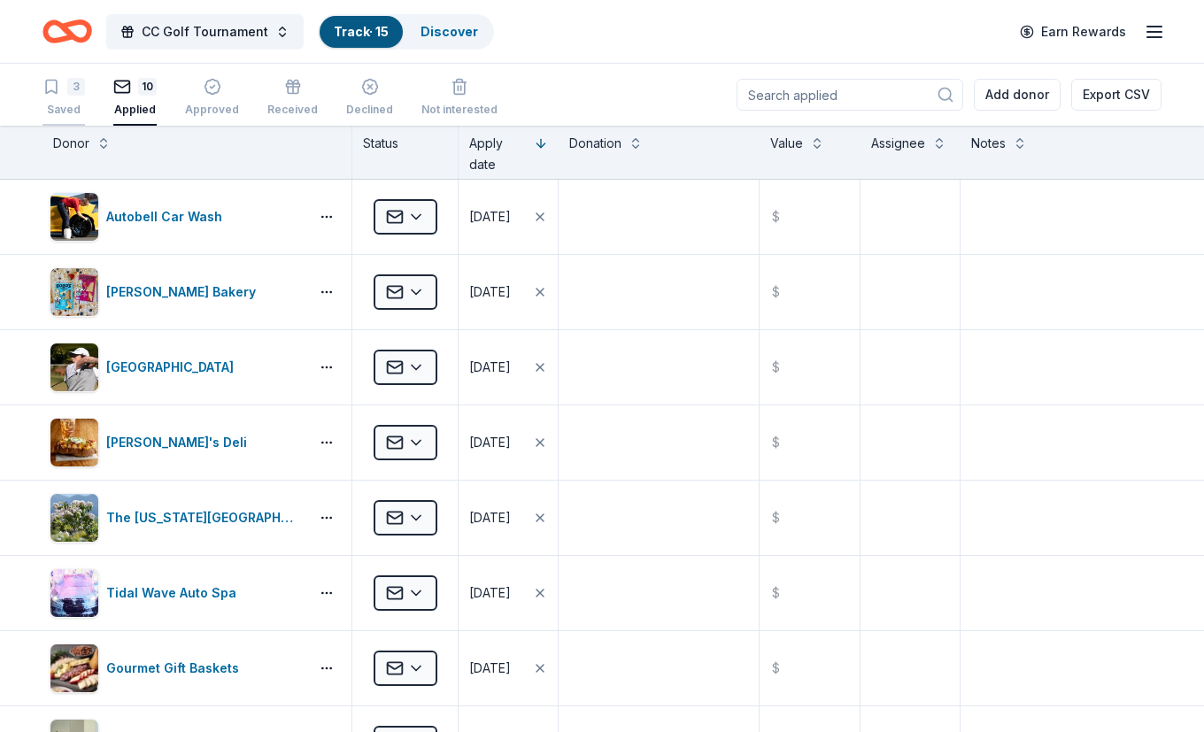
click at [76, 104] on div "Saved" at bounding box center [63, 110] width 42 height 14
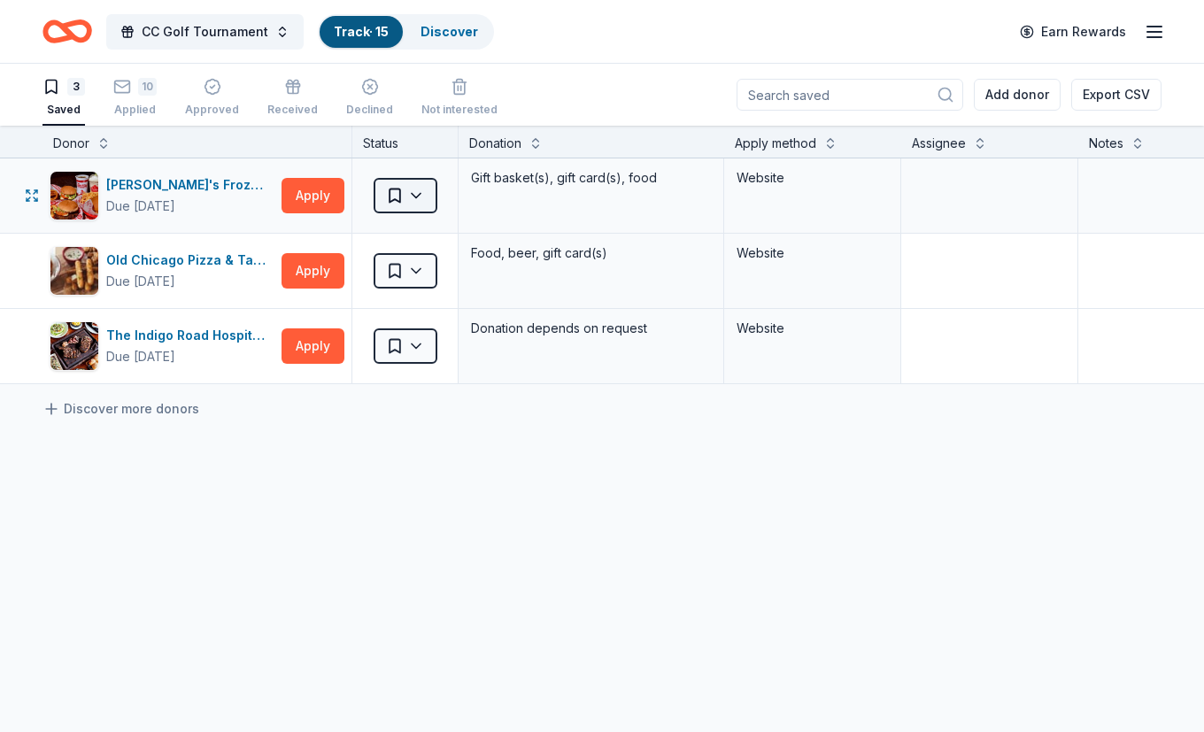
click at [402, 195] on html "CC Golf Tournament Track · 15 Discover Earn Rewards 3 Saved 10 Applied Approved…" at bounding box center [602, 366] width 1204 height 732
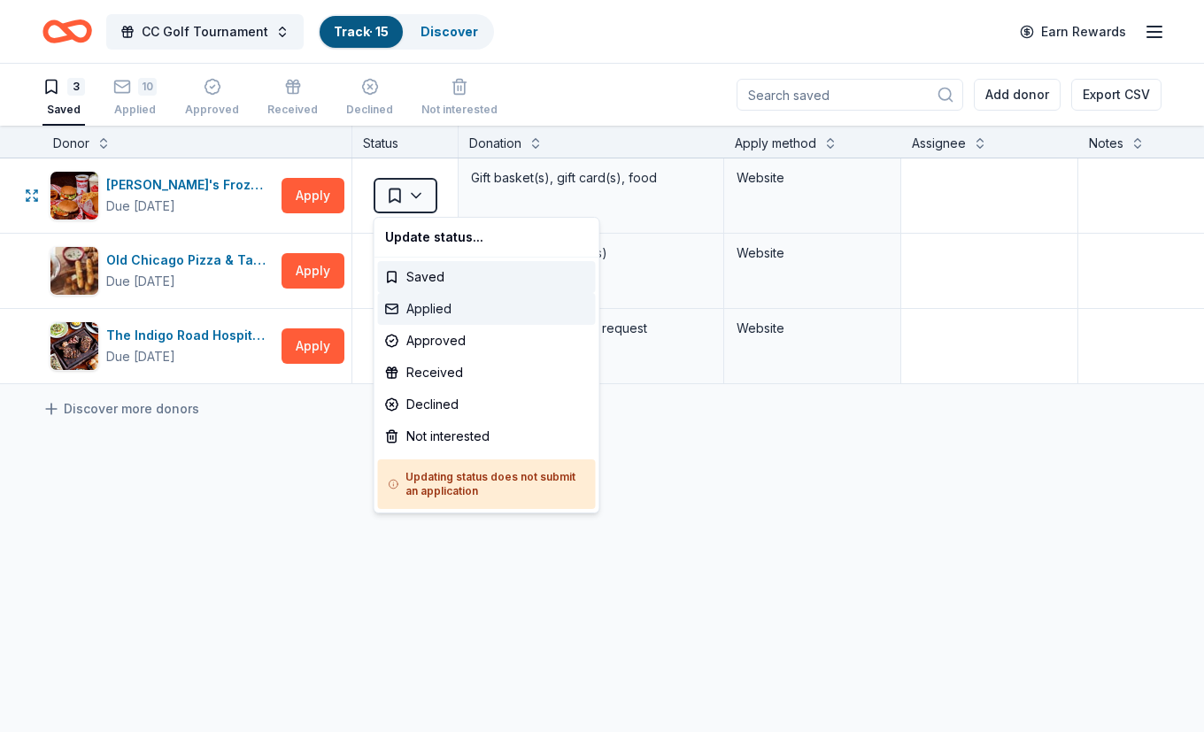
click at [434, 311] on div "Applied" at bounding box center [487, 309] width 218 height 32
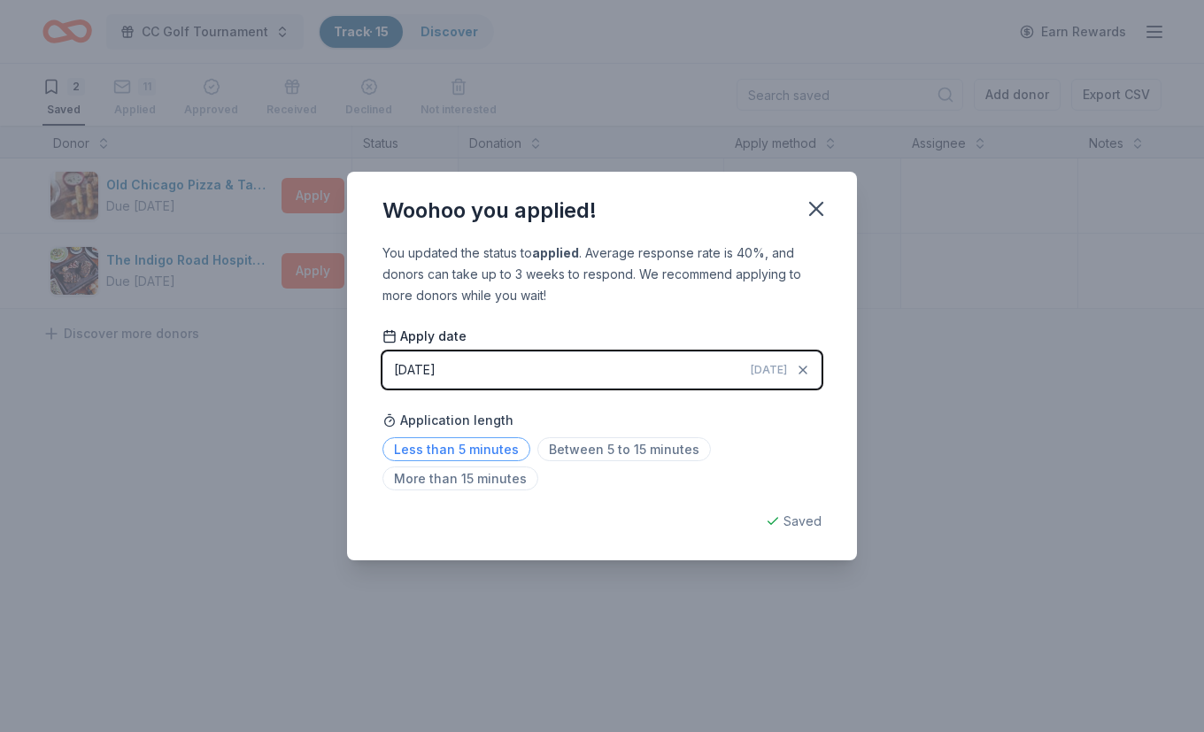
click at [468, 445] on span "Less than 5 minutes" at bounding box center [456, 449] width 148 height 24
click at [812, 211] on icon "button" at bounding box center [816, 208] width 25 height 25
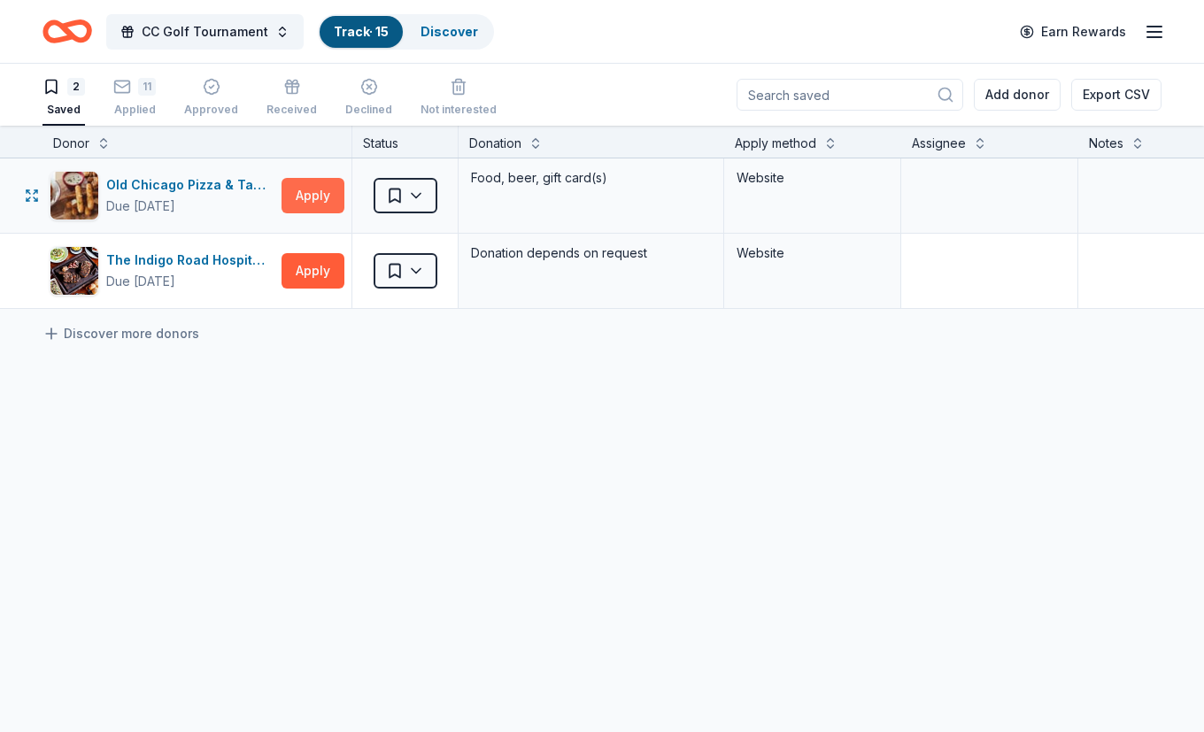
click at [304, 190] on button "Apply" at bounding box center [312, 195] width 63 height 35
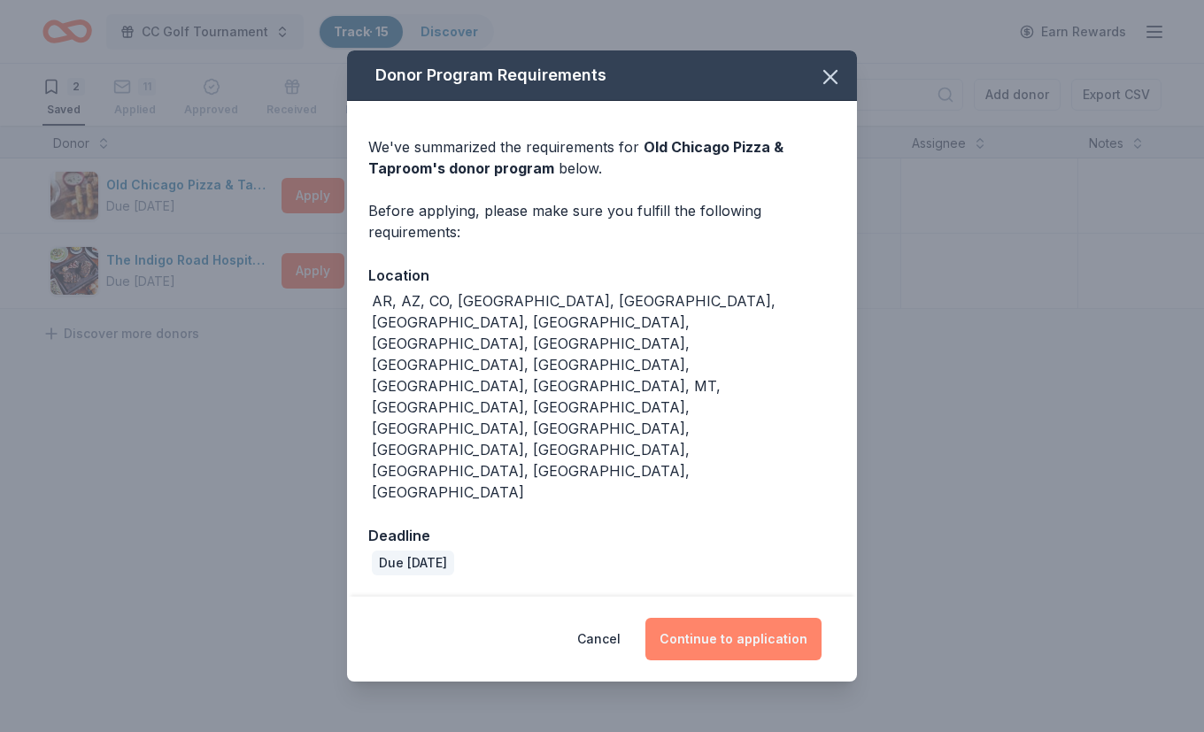
click at [733, 618] on button "Continue to application" at bounding box center [733, 639] width 176 height 42
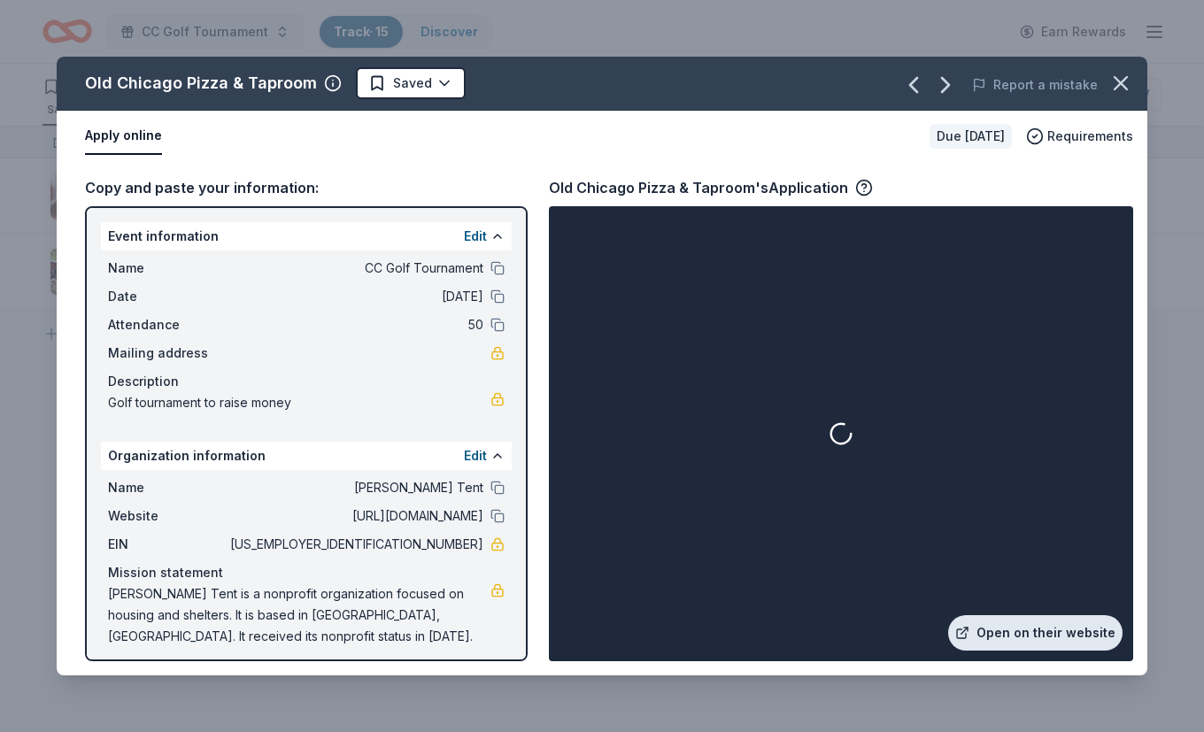
click at [991, 631] on link "Open on their website" at bounding box center [1035, 632] width 174 height 35
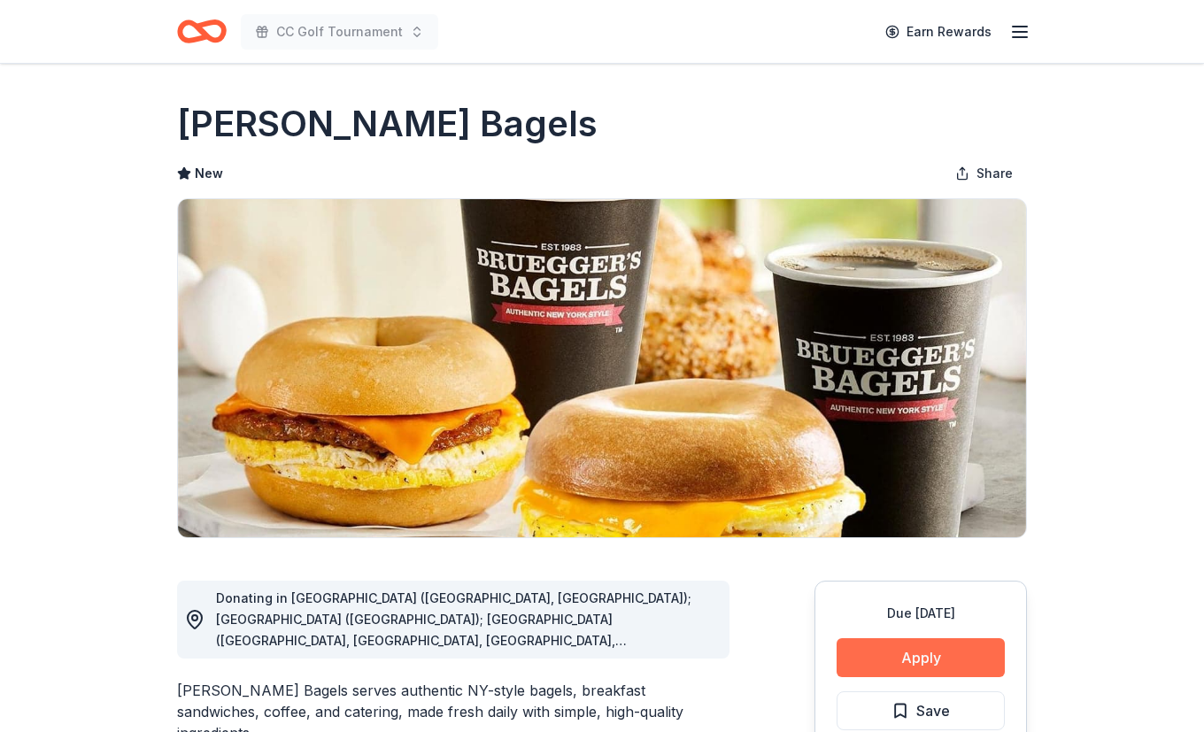
click at [933, 652] on button "Apply" at bounding box center [920, 657] width 168 height 39
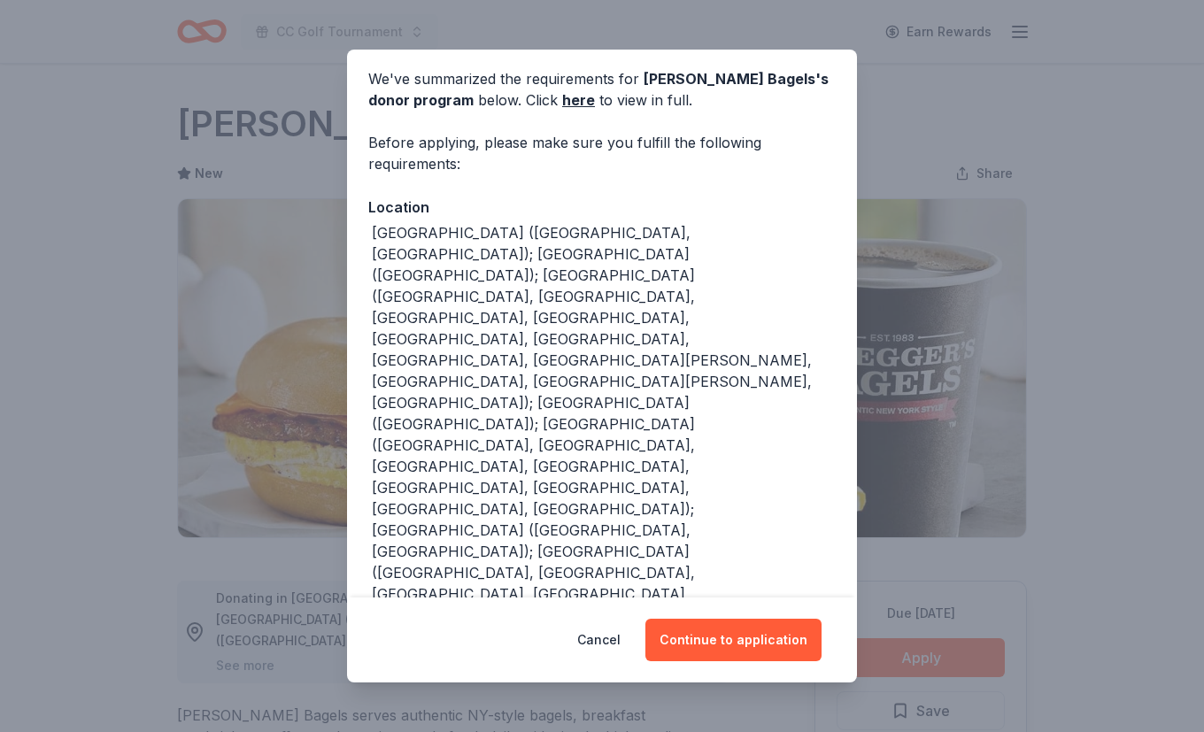
scroll to position [68, 0]
click at [748, 639] on button "Continue to application" at bounding box center [733, 640] width 176 height 42
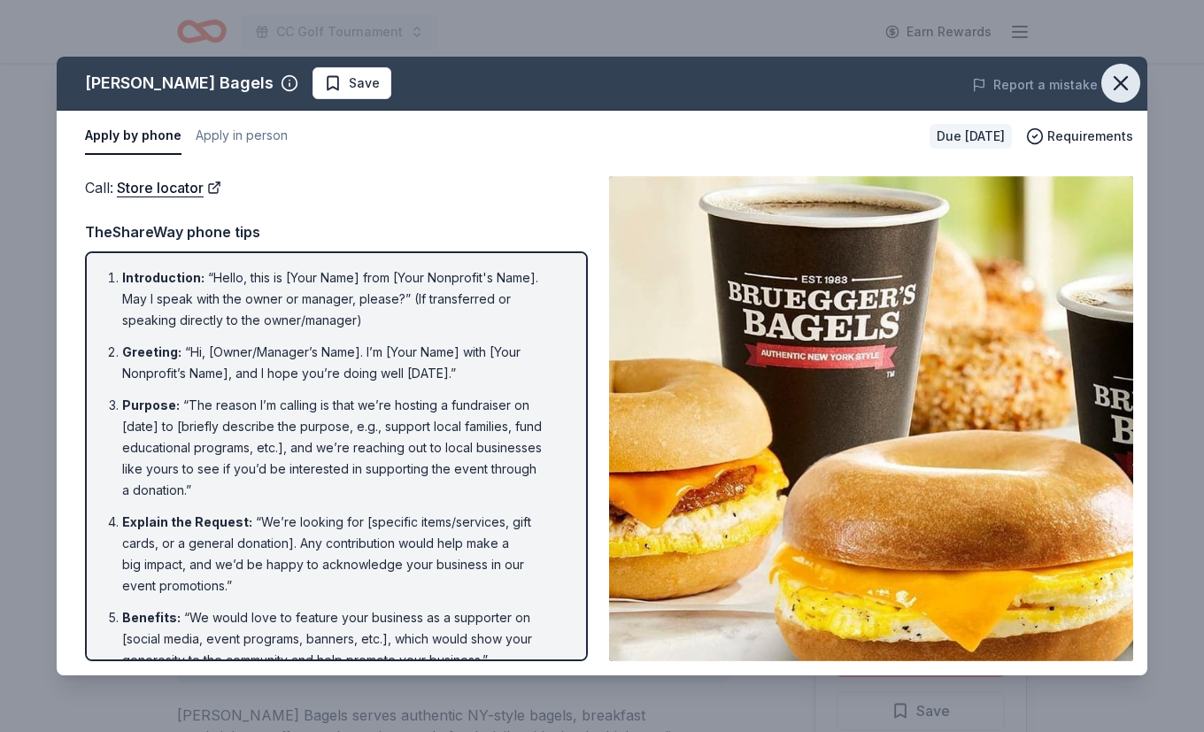
click at [1119, 85] on icon "button" at bounding box center [1120, 83] width 12 height 12
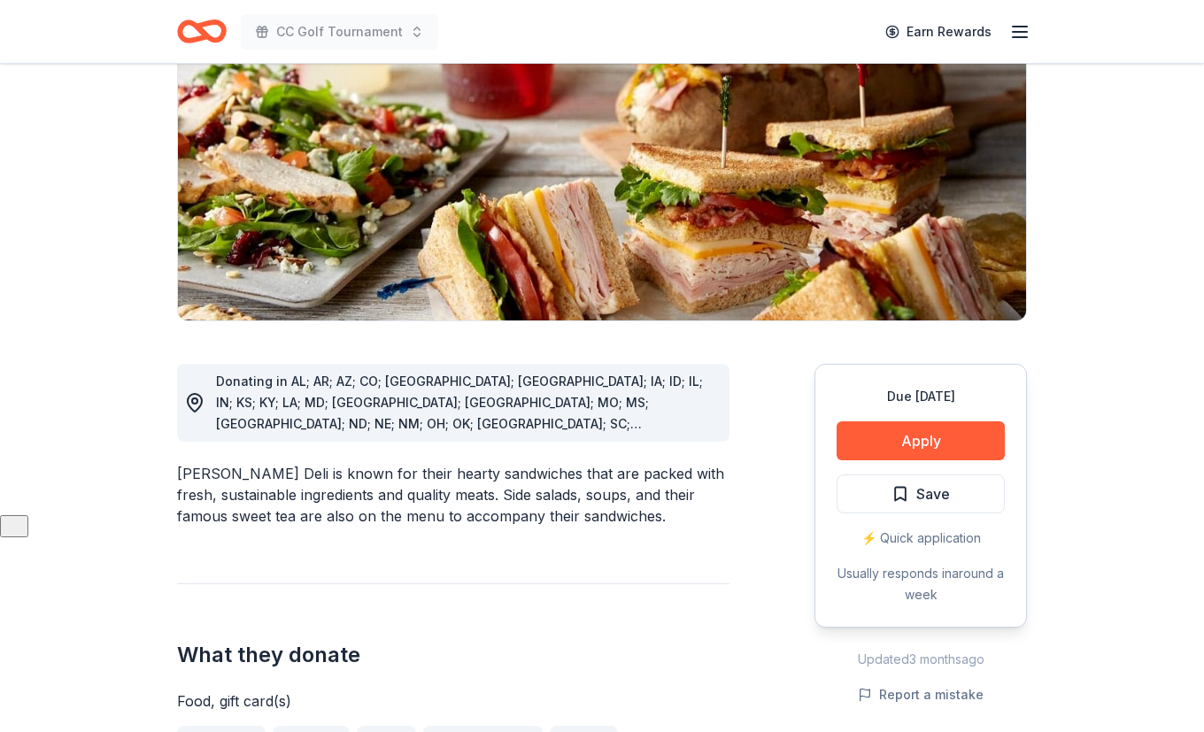
scroll to position [257, 0]
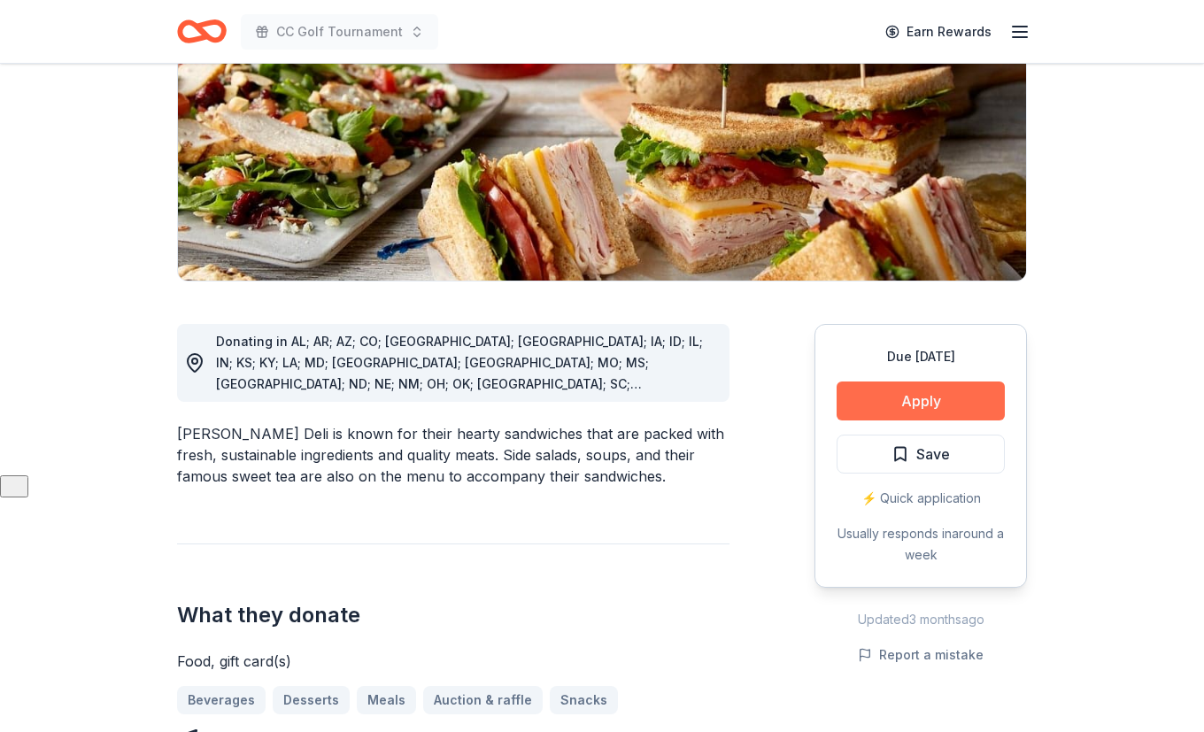
click at [929, 395] on button "Apply" at bounding box center [920, 400] width 168 height 39
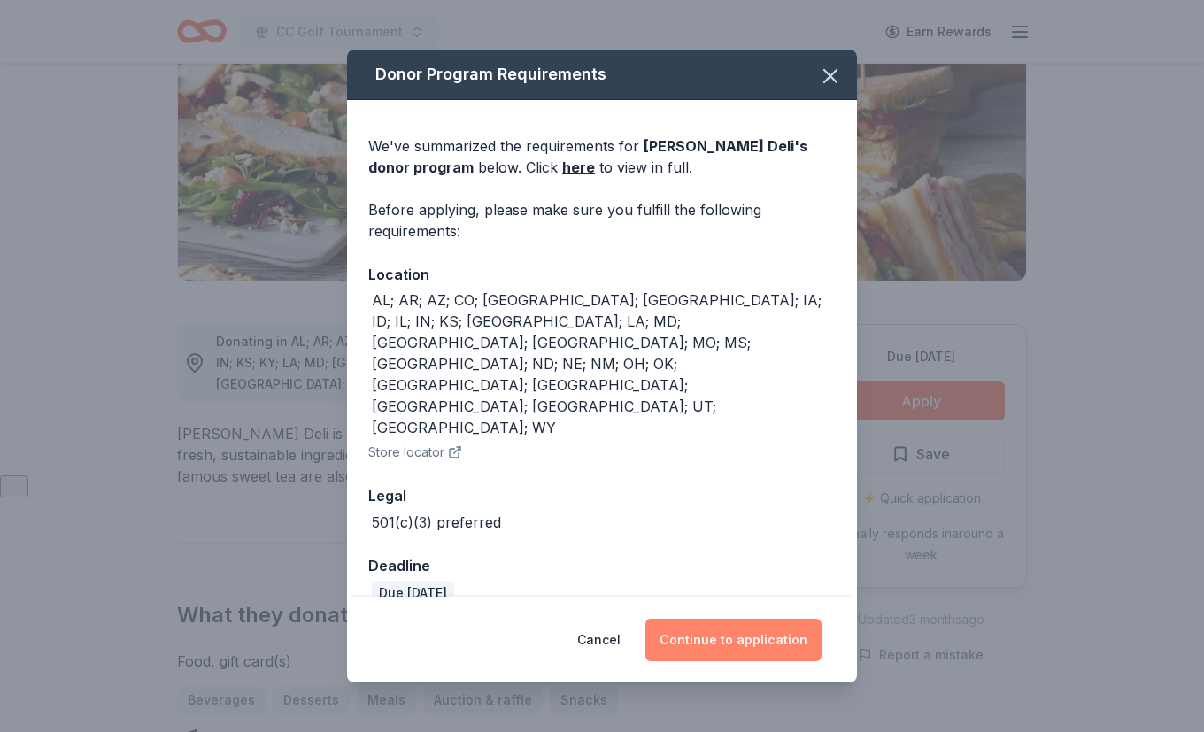
click at [732, 619] on button "Continue to application" at bounding box center [733, 640] width 176 height 42
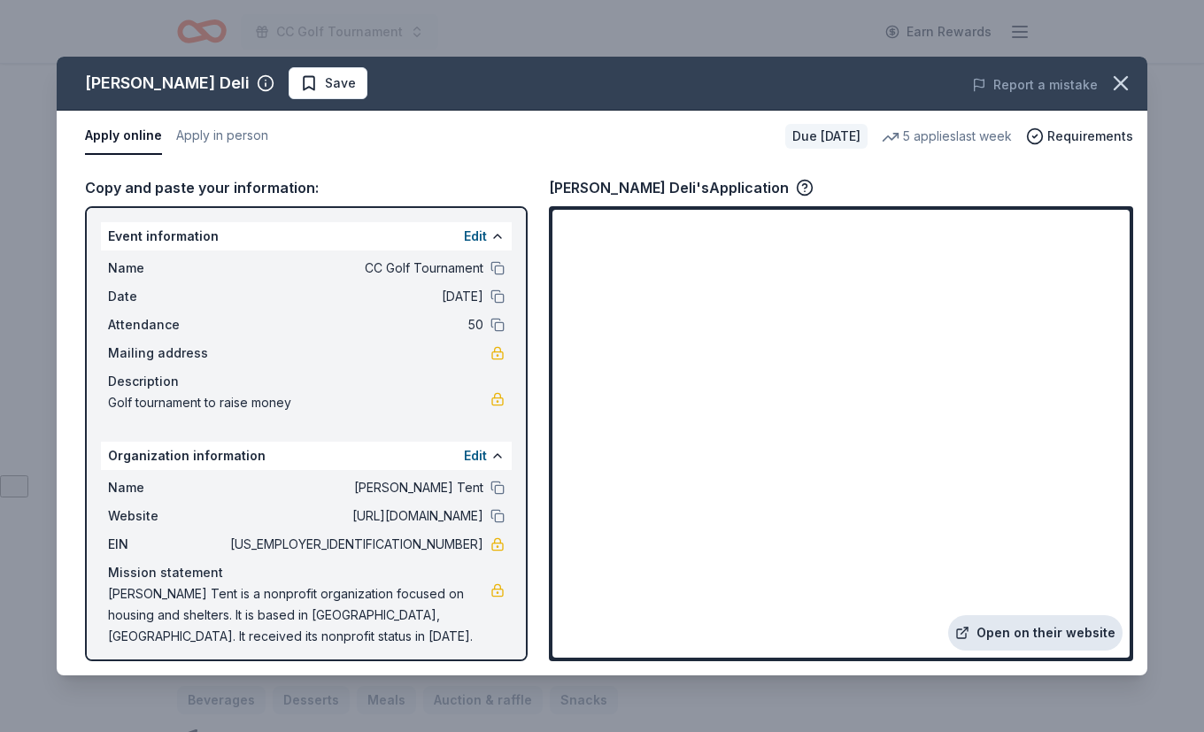
click at [1055, 621] on link "Open on their website" at bounding box center [1035, 632] width 174 height 35
click at [796, 185] on icon "button" at bounding box center [805, 188] width 18 height 18
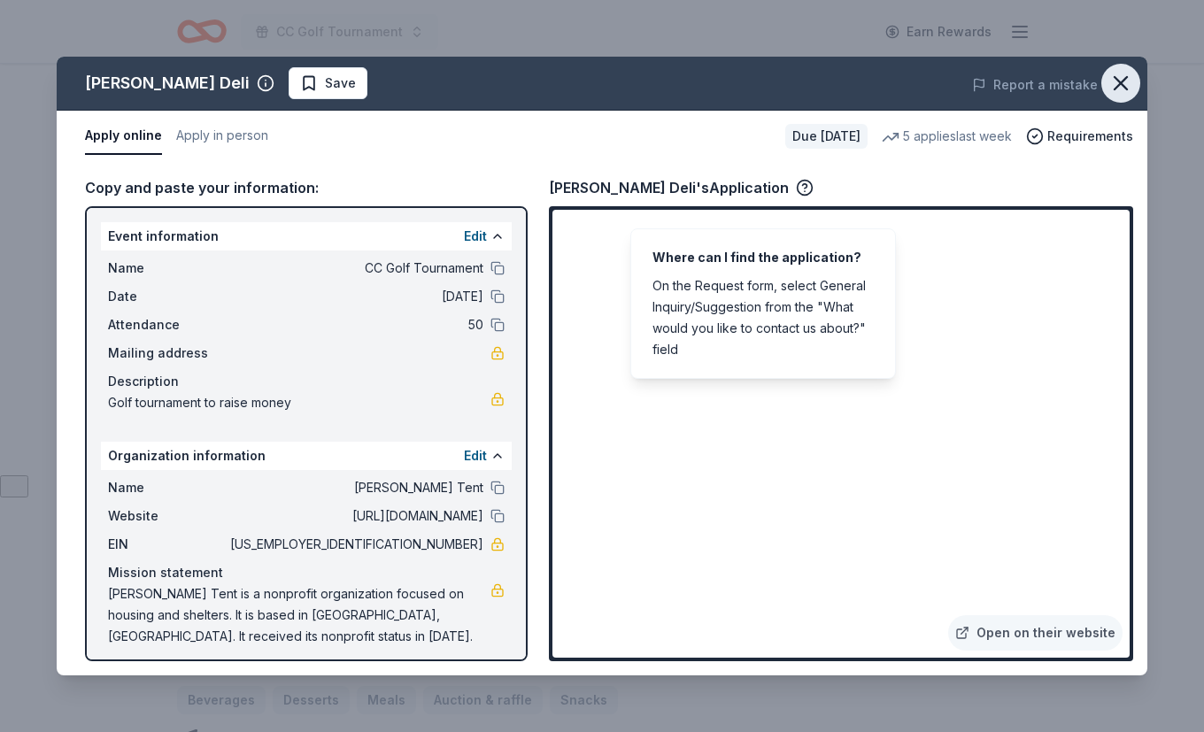
click at [1125, 87] on icon "button" at bounding box center [1120, 83] width 12 height 12
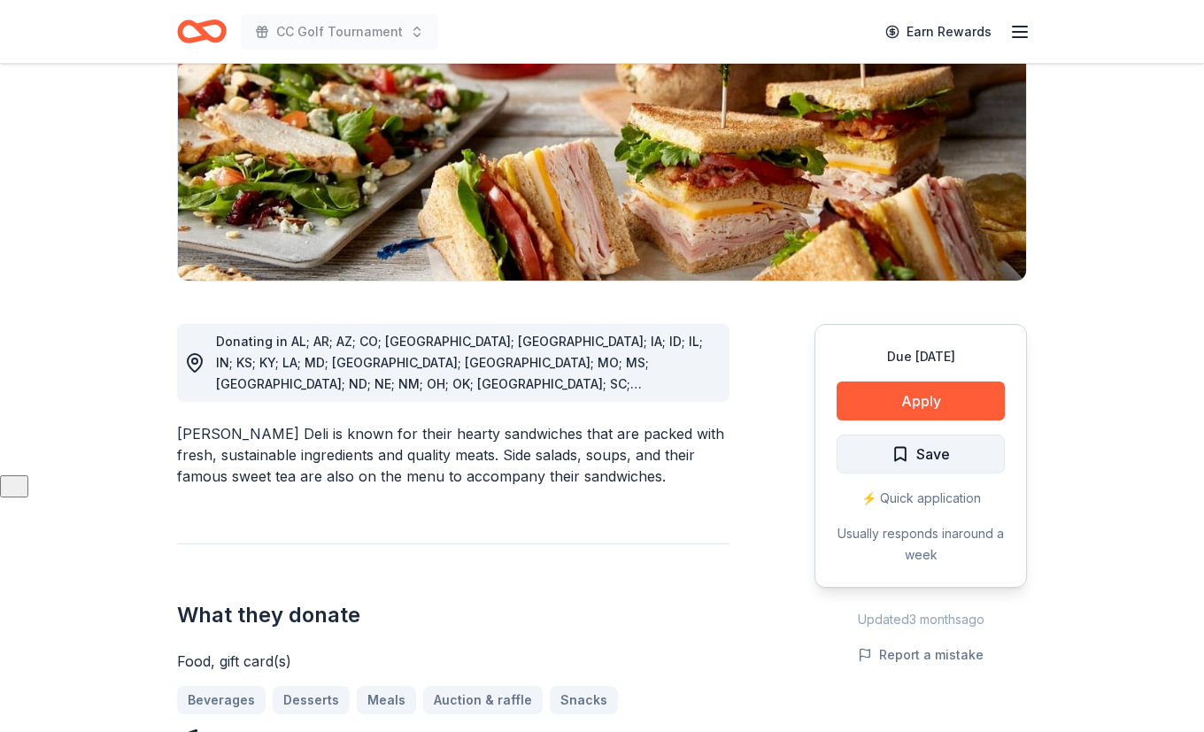
click at [911, 448] on span "Save" at bounding box center [920, 453] width 58 height 23
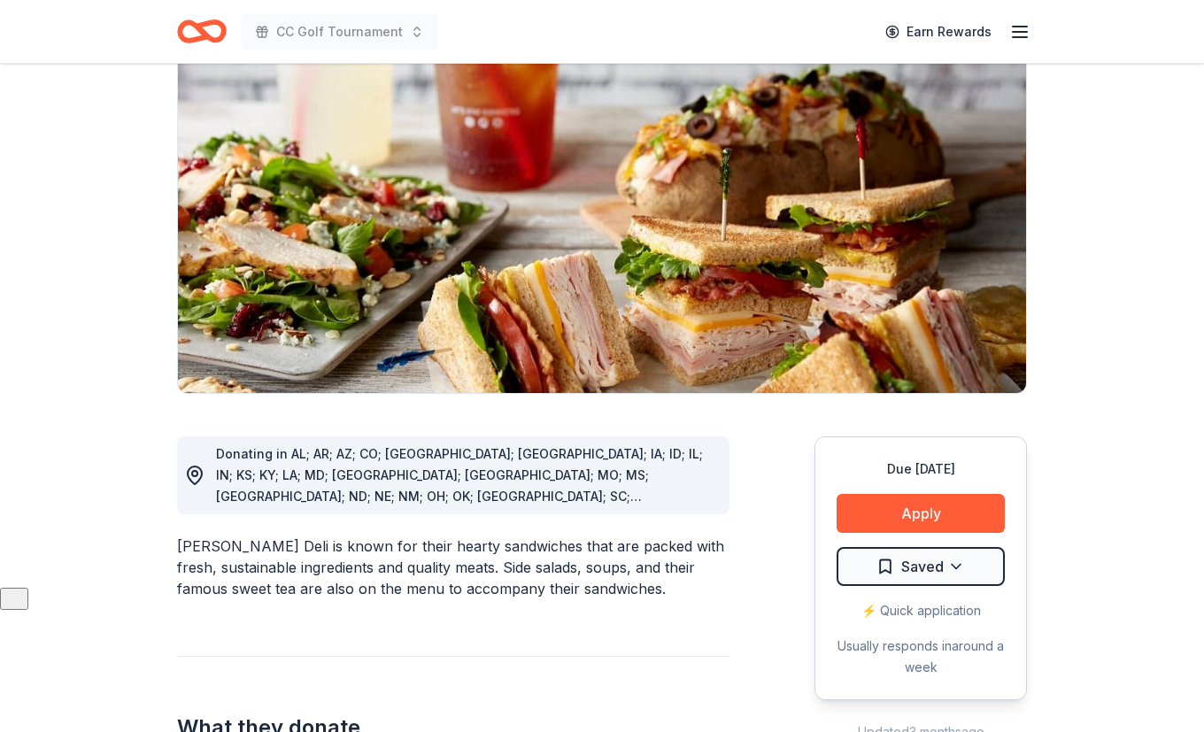
scroll to position [0, 0]
